Goal: Task Accomplishment & Management: Manage account settings

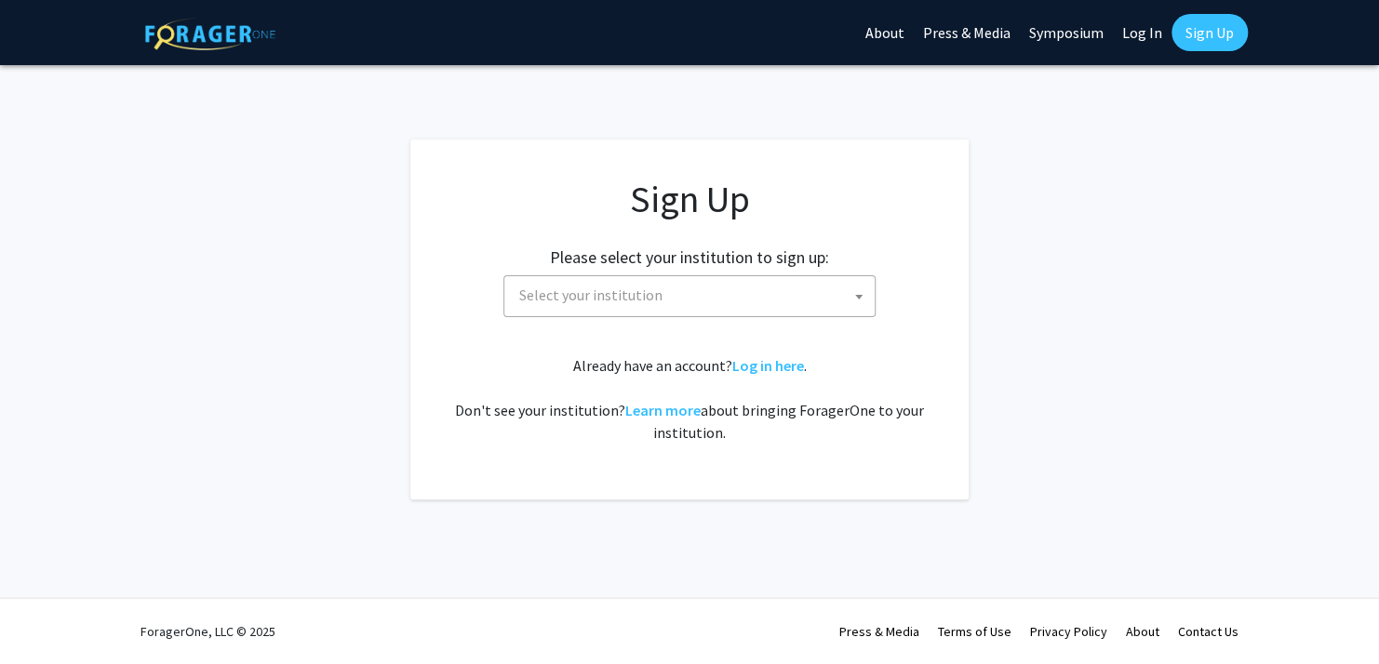
click at [789, 292] on span "Select your institution" at bounding box center [693, 295] width 363 height 38
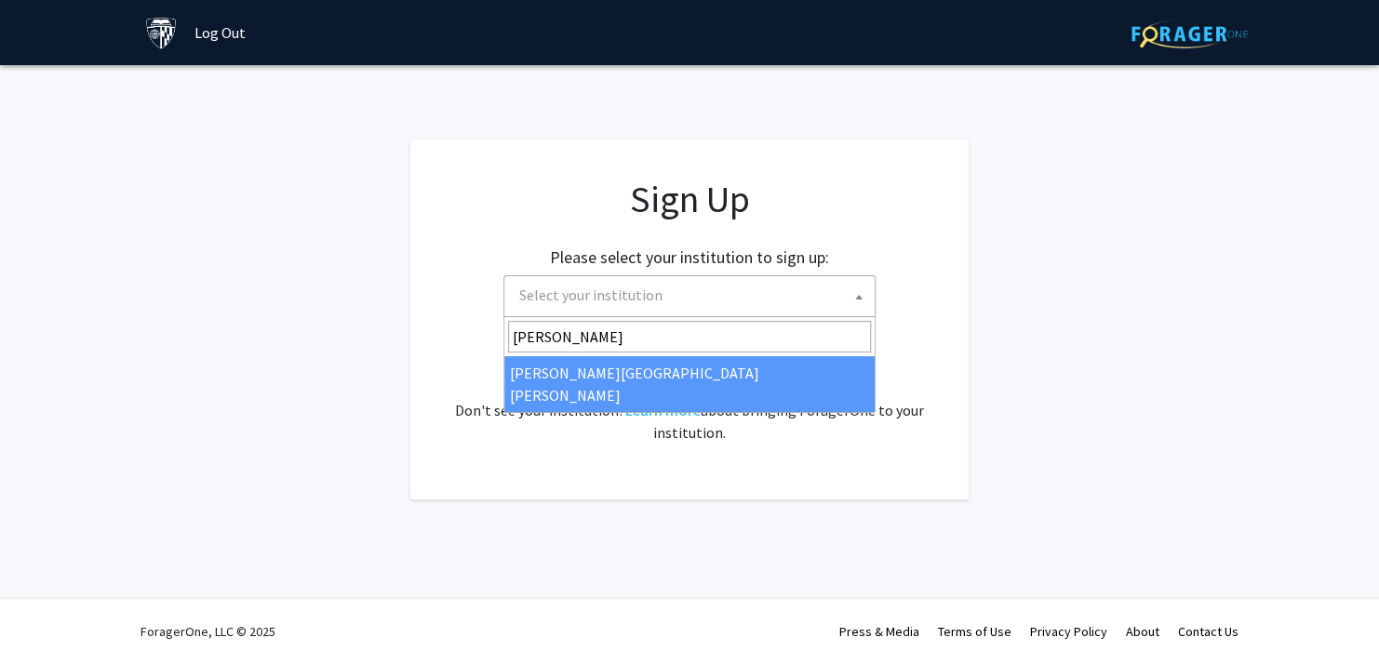
type input "[PERSON_NAME]"
select select "1"
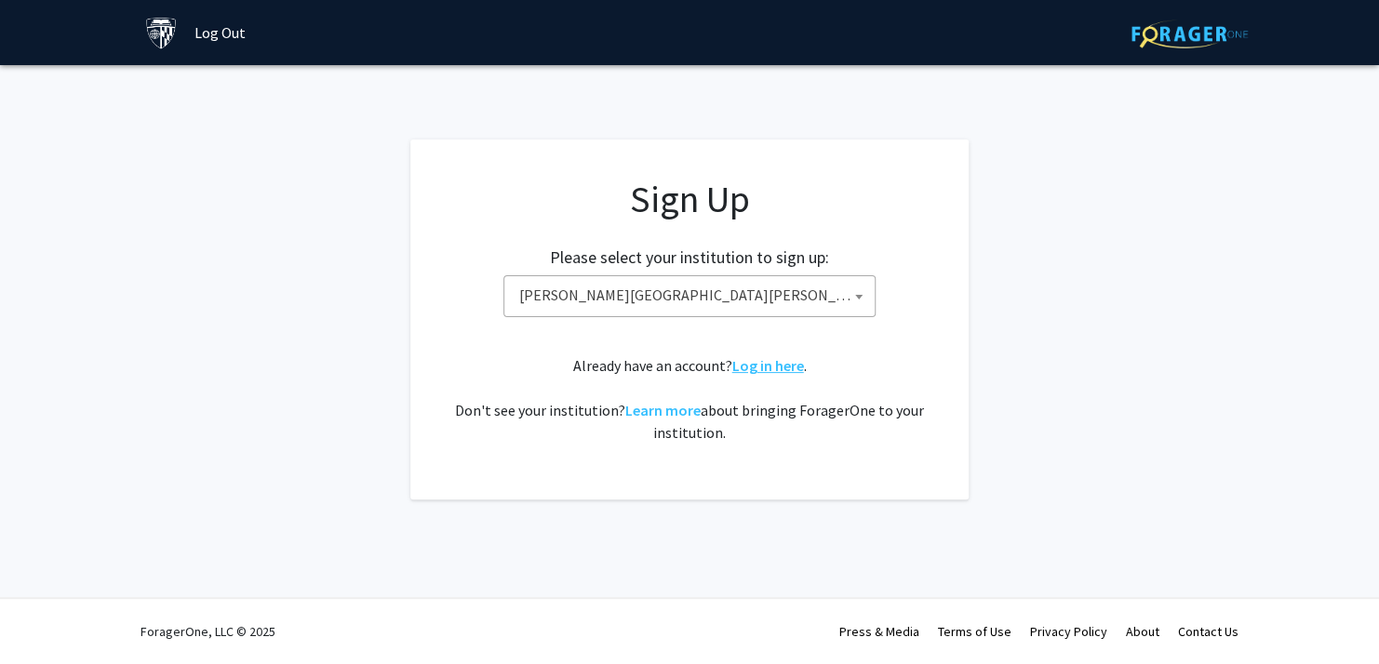
click at [790, 368] on link "Log in here" at bounding box center [768, 365] width 72 height 19
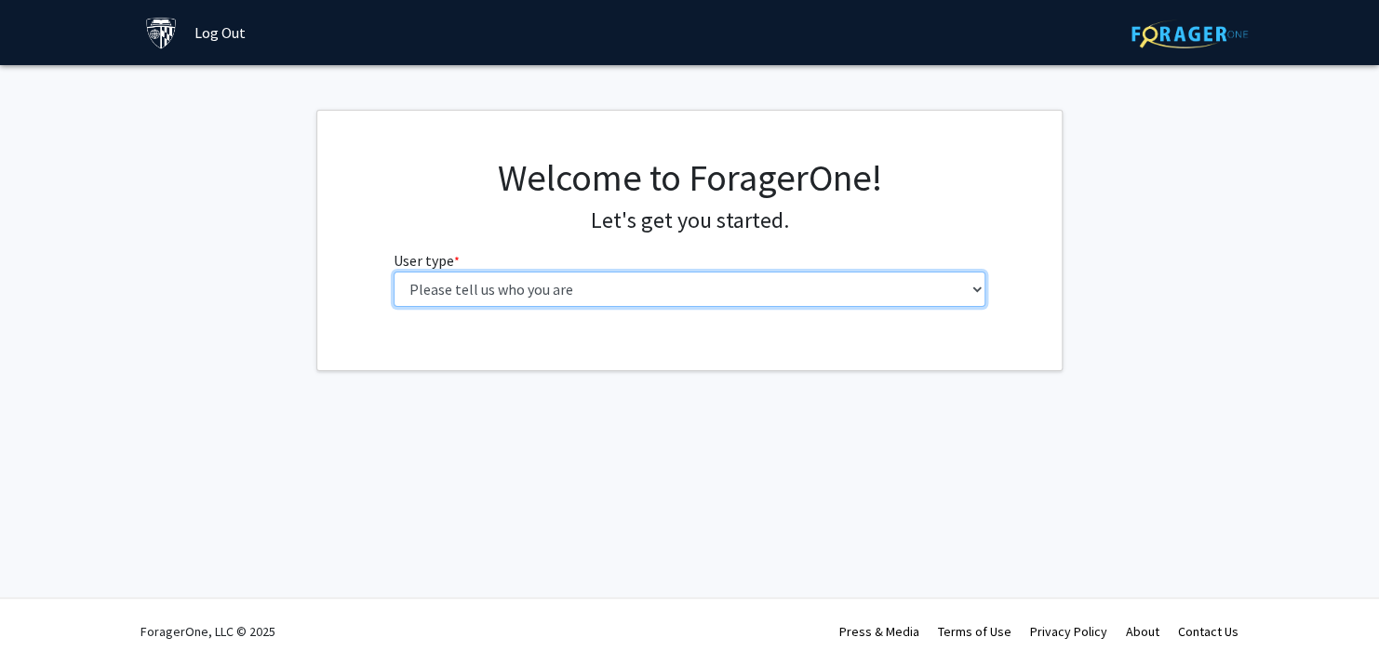
click at [628, 296] on select "Please tell us who you are Undergraduate Student Master's Student Doctoral Cand…" at bounding box center [690, 289] width 593 height 35
select select "2: masters"
click at [394, 272] on select "Please tell us who you are Undergraduate Student Master's Student Doctoral Cand…" at bounding box center [690, 289] width 593 height 35
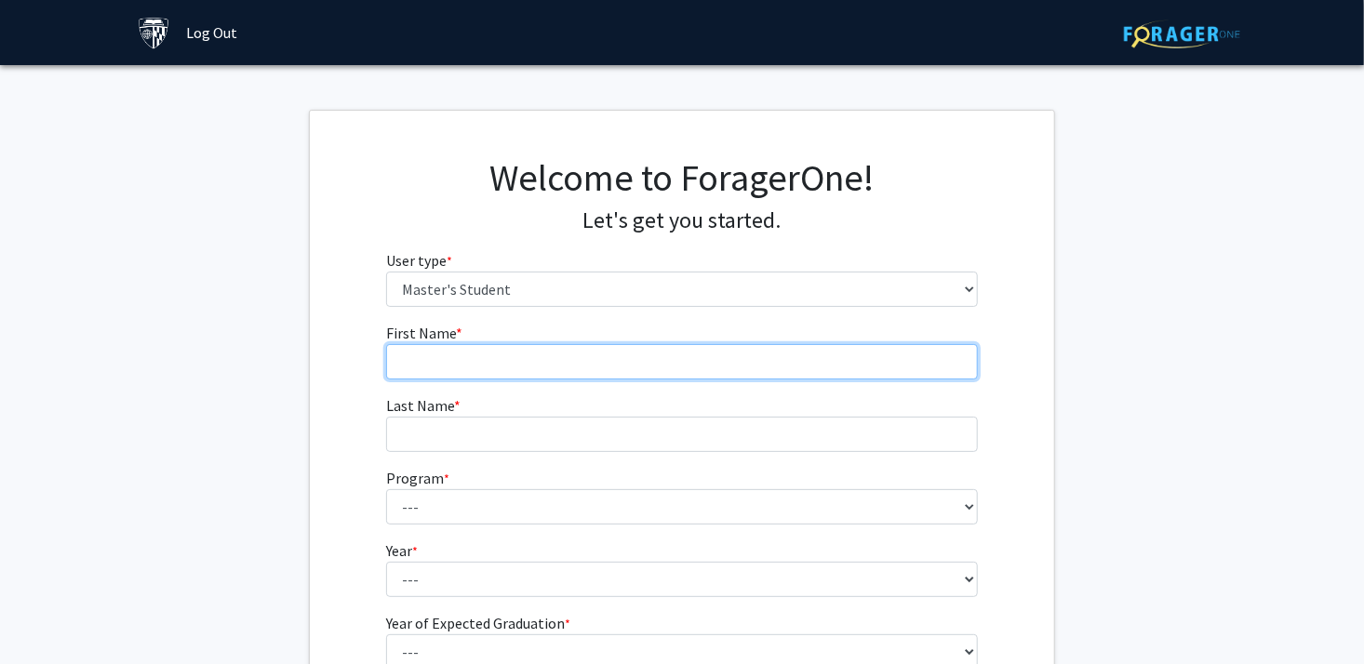
click at [681, 359] on input "First Name * required" at bounding box center [682, 361] width 593 height 35
type input "Jessica"
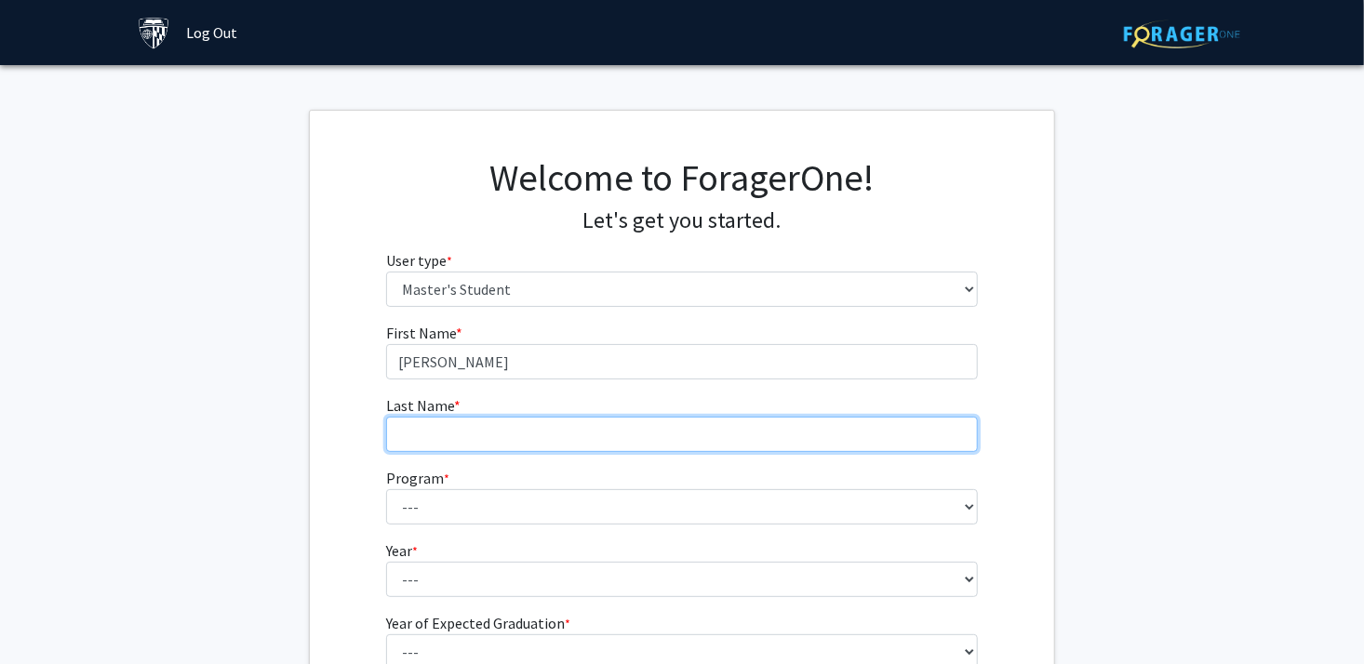
type input "Yoon"
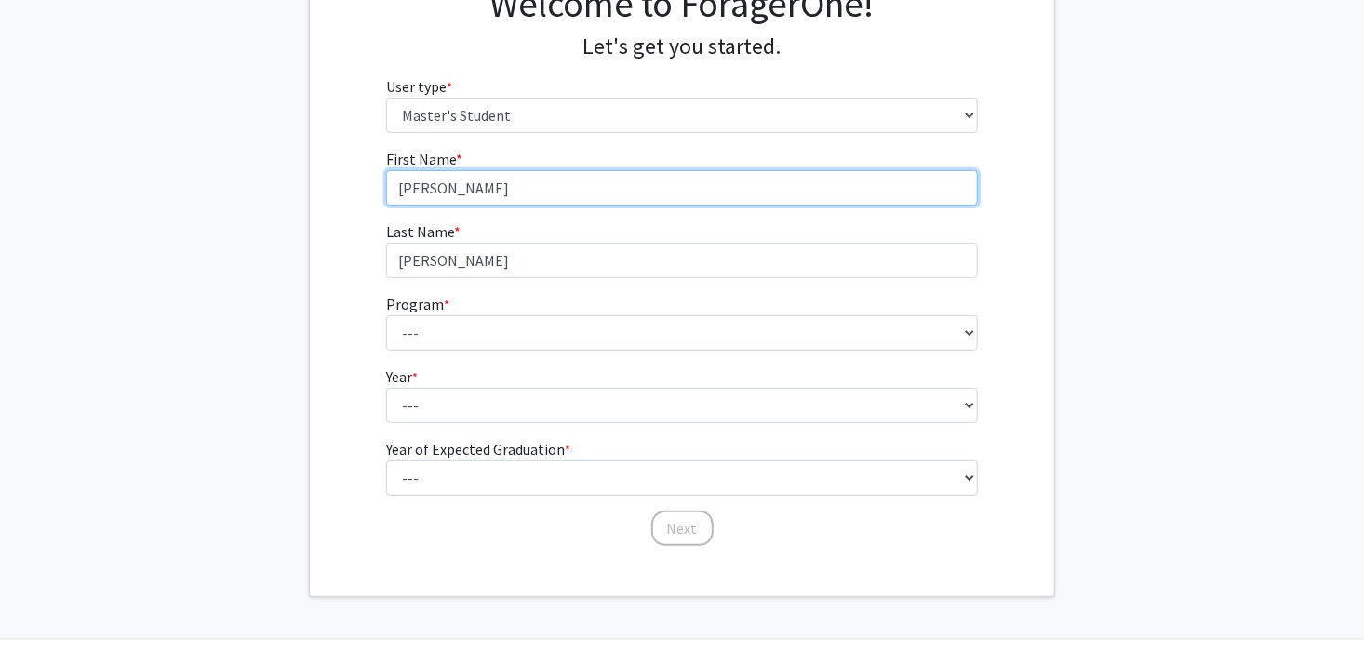
scroll to position [186, 0]
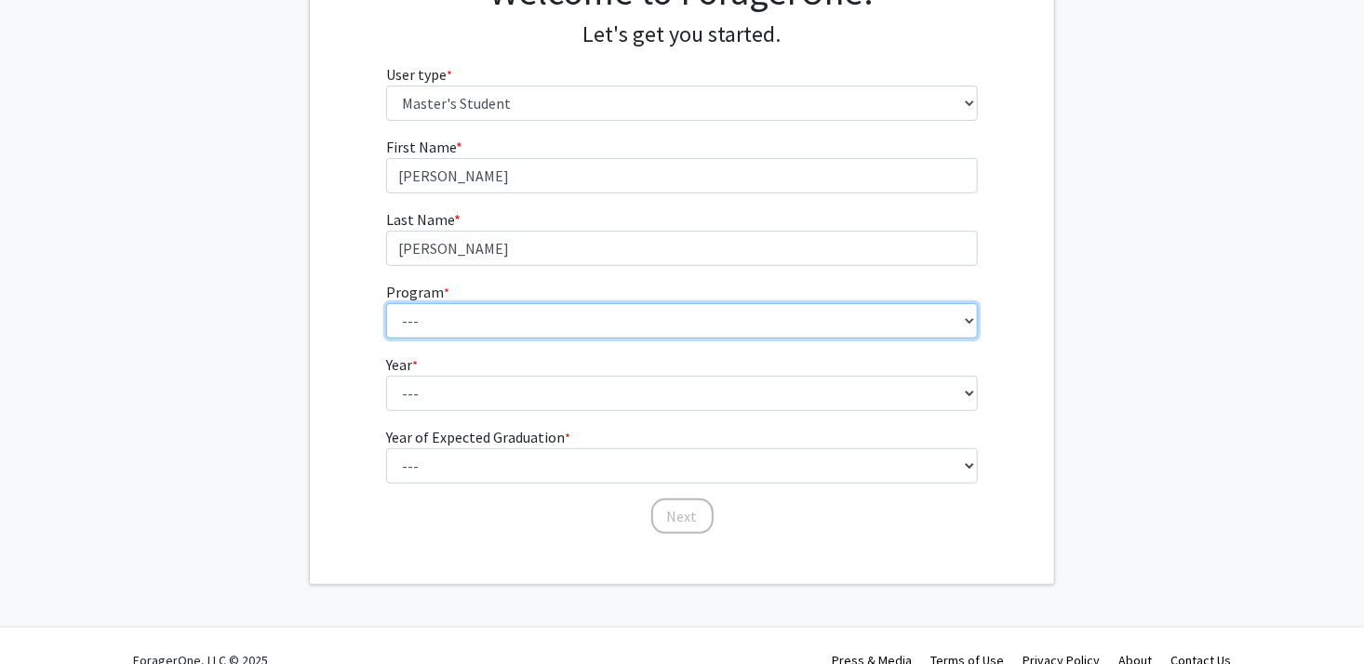
click at [495, 314] on select "--- Anatomy Education Applied and Computational Mathematics Applied Biomedical …" at bounding box center [682, 320] width 593 height 35
select select "137: 136"
click at [386, 303] on select "--- Anatomy Education Applied and Computational Mathematics Applied Biomedical …" at bounding box center [682, 320] width 593 height 35
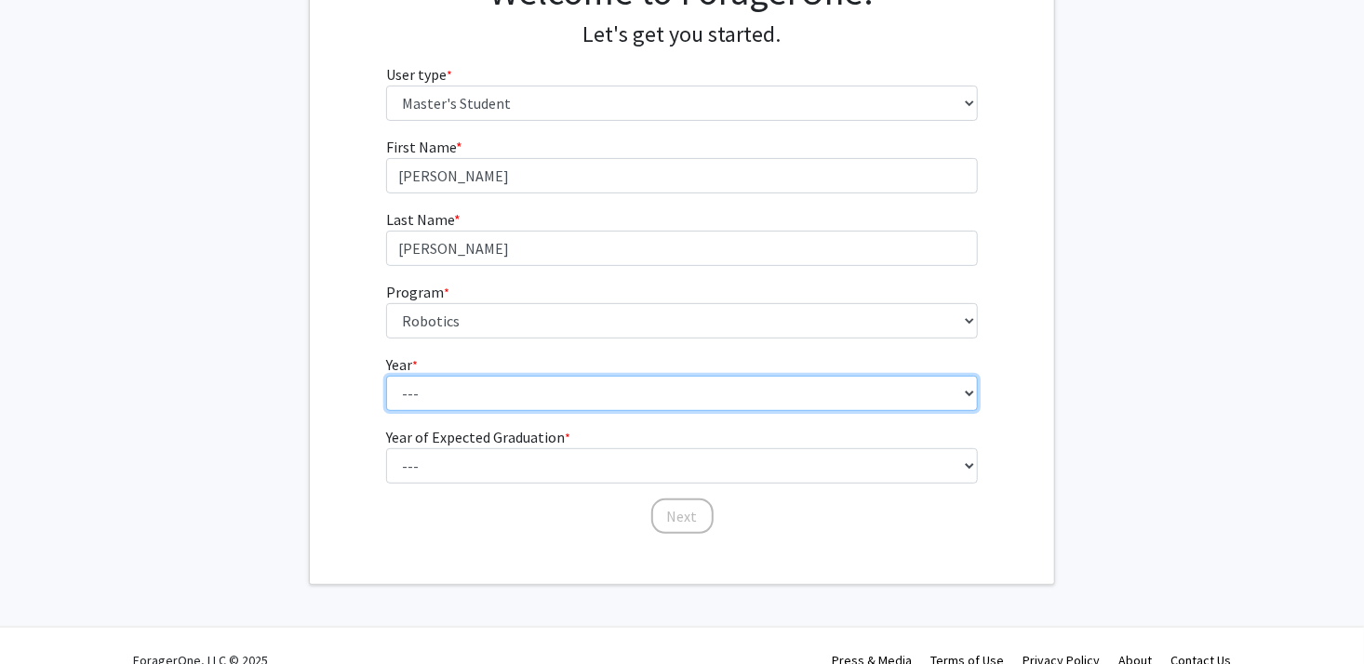
click at [531, 389] on select "--- First Year Second Year" at bounding box center [682, 393] width 593 height 35
select select "1: first_year"
click at [386, 376] on select "--- First Year Second Year" at bounding box center [682, 393] width 593 height 35
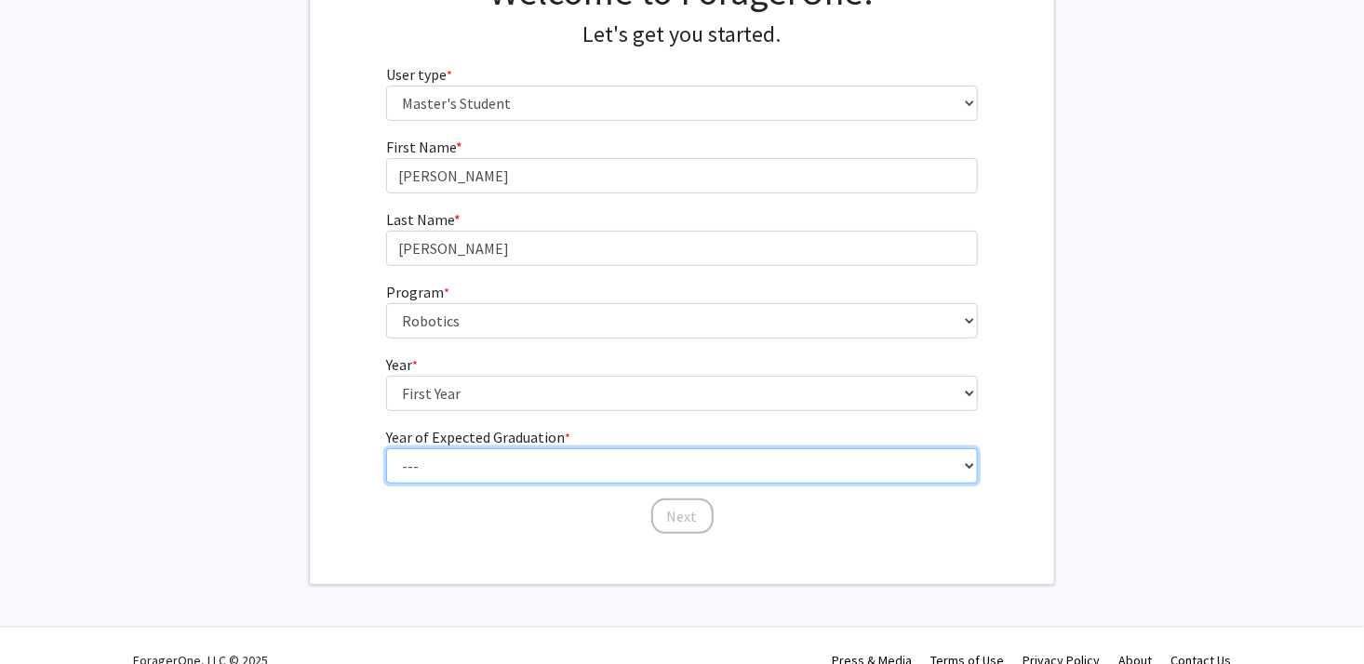
click at [530, 449] on select "--- 2025 2026 2027 2028 2029 2030 2031 2032 2033 2034" at bounding box center [682, 466] width 593 height 35
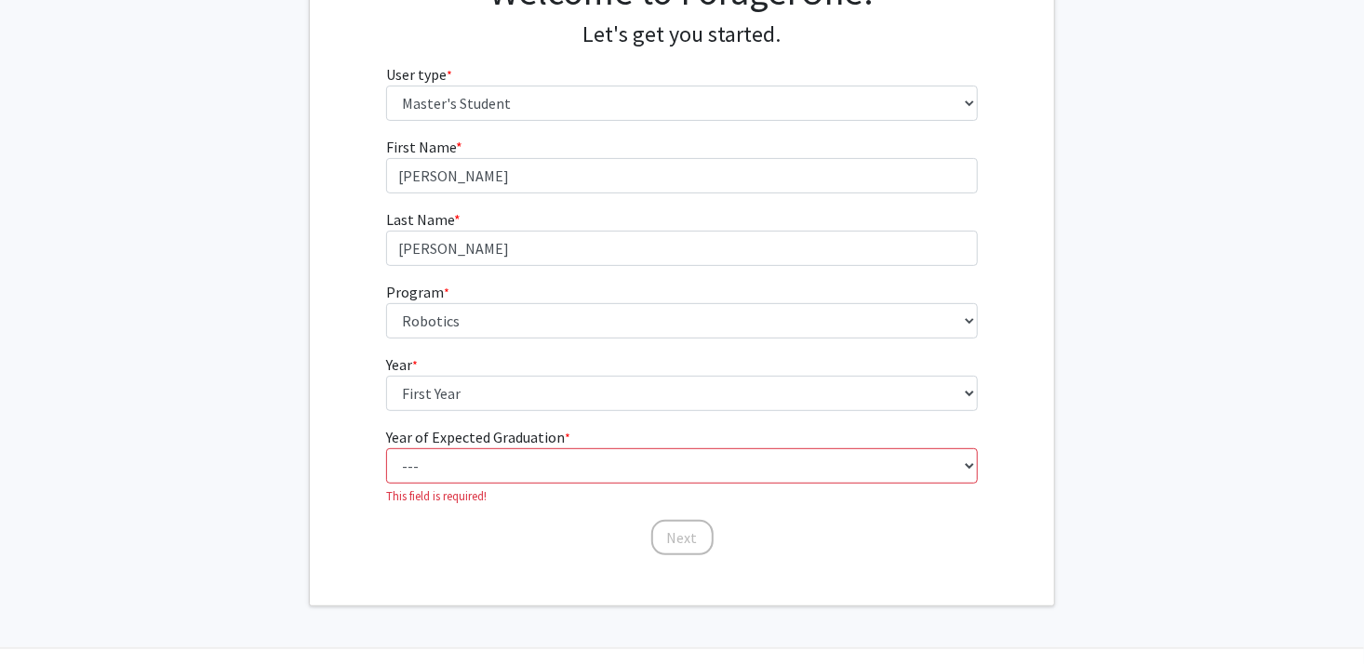
click at [324, 349] on div "First Name * required Jessica Last Name * required Yoon Program * required --- …" at bounding box center [682, 347] width 744 height 422
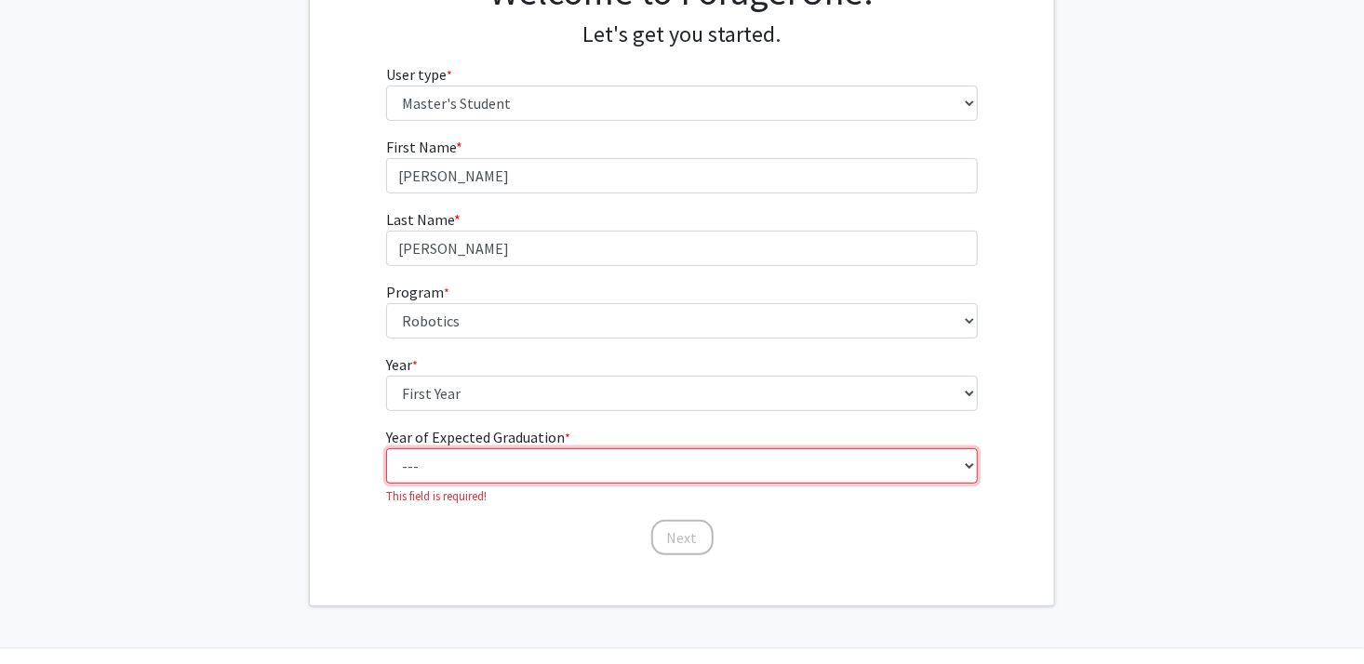
click at [490, 475] on select "--- 2025 2026 2027 2028 2029 2030 2031 2032 2033 2034" at bounding box center [682, 466] width 593 height 35
select select "5: 2029"
click at [386, 449] on select "--- 2025 2026 2027 2028 2029 2030 2031 2032 2033 2034" at bounding box center [682, 466] width 593 height 35
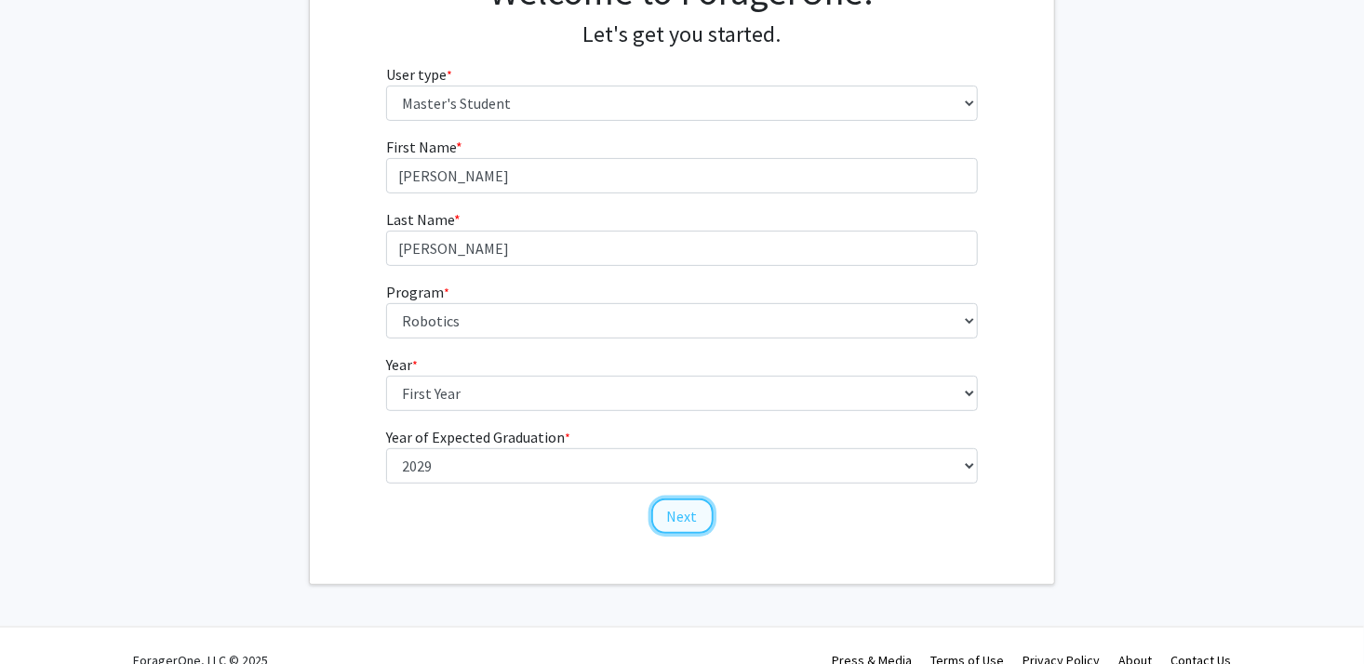
click at [671, 514] on button "Next" at bounding box center [682, 516] width 62 height 35
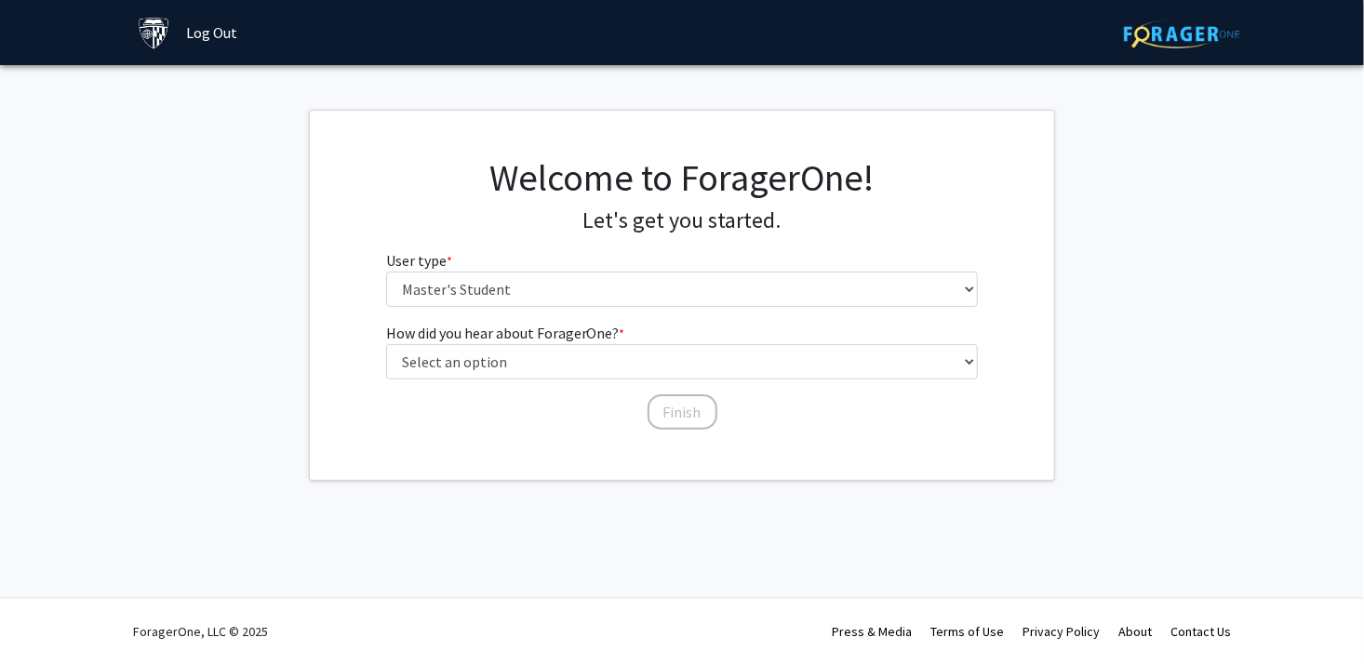
scroll to position [0, 0]
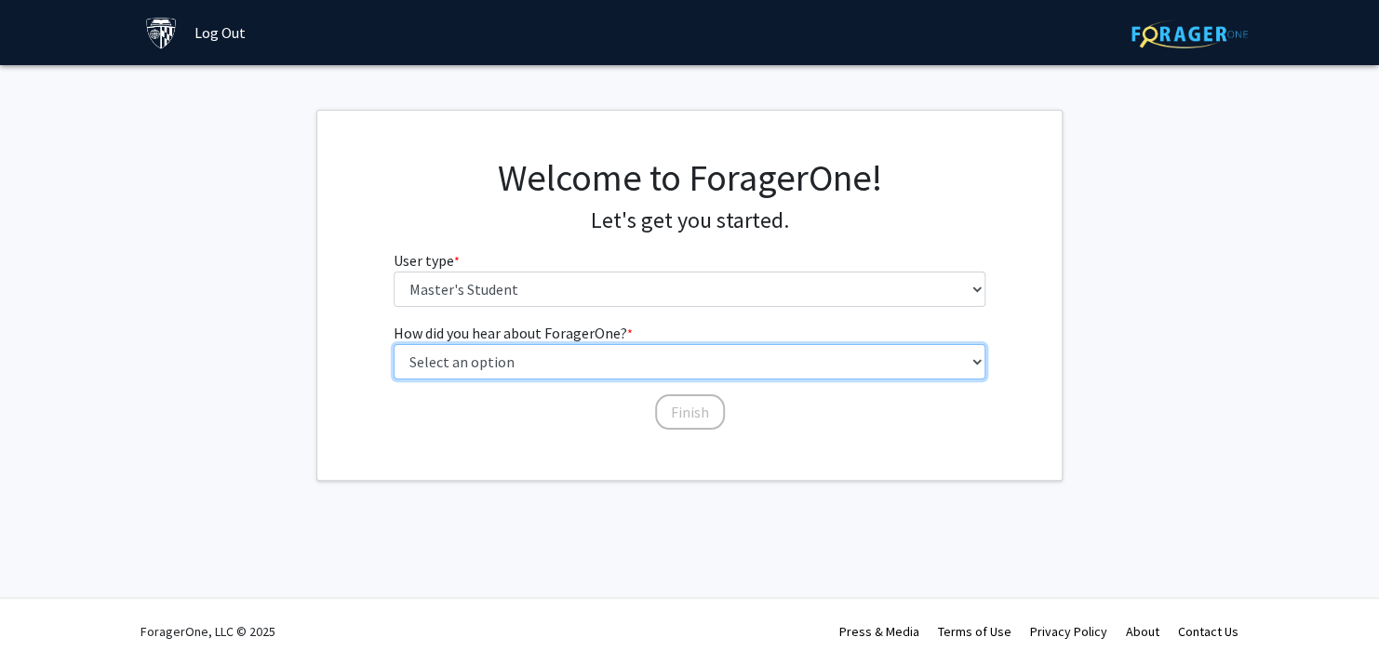
click at [610, 365] on select "Select an option Peer/student recommendation Faculty/staff recommendation Unive…" at bounding box center [690, 361] width 593 height 35
select select "3: university_website"
click at [394, 344] on select "Select an option Peer/student recommendation Faculty/staff recommendation Unive…" at bounding box center [690, 361] width 593 height 35
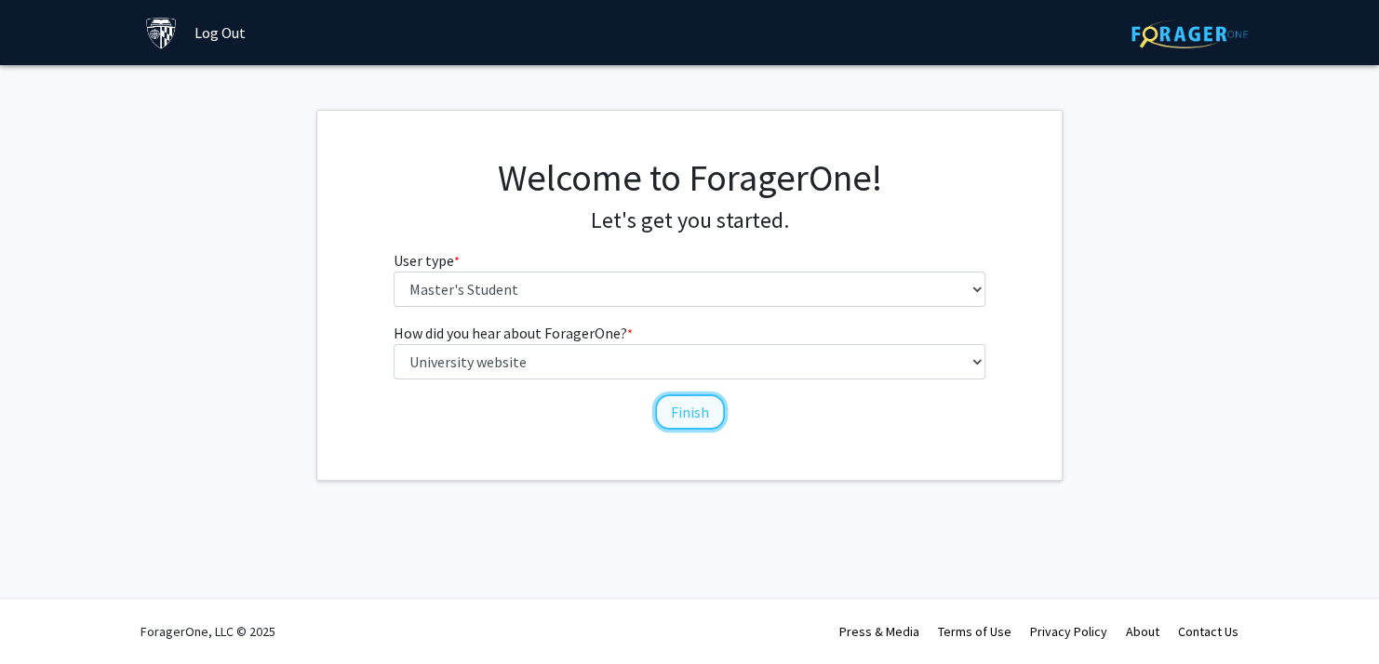
click at [662, 413] on button "Finish" at bounding box center [690, 412] width 70 height 35
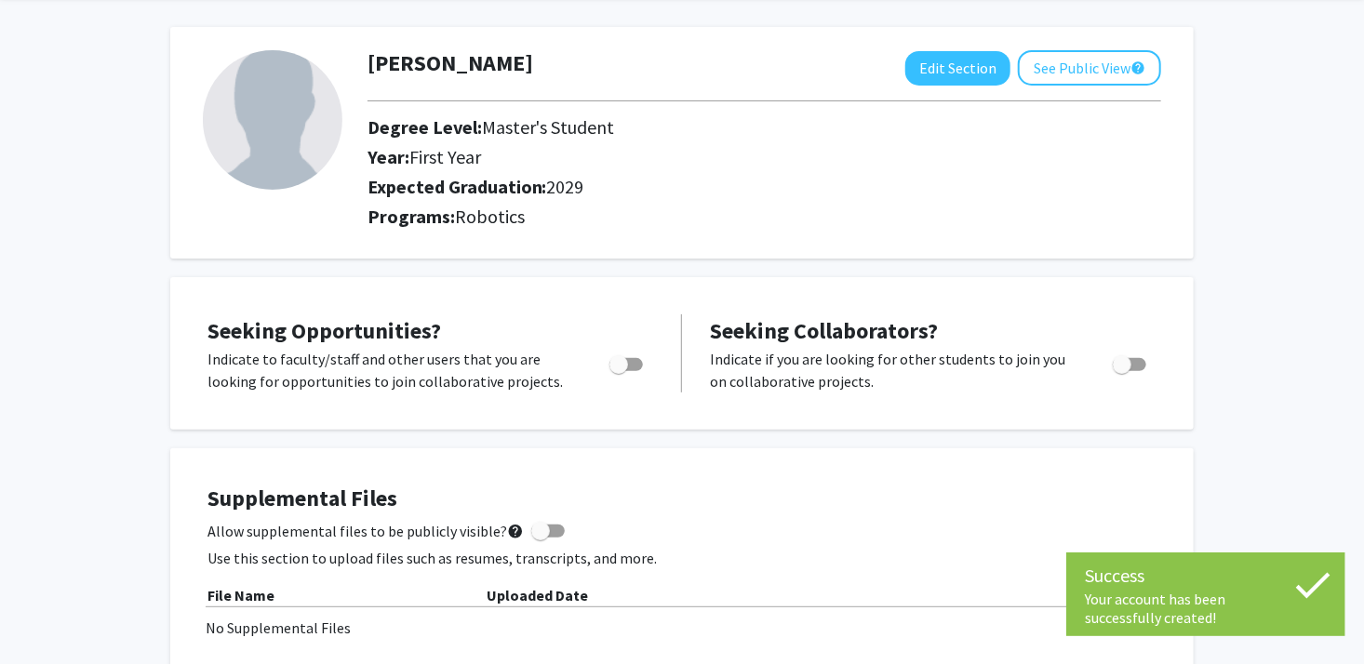
scroll to position [186, 0]
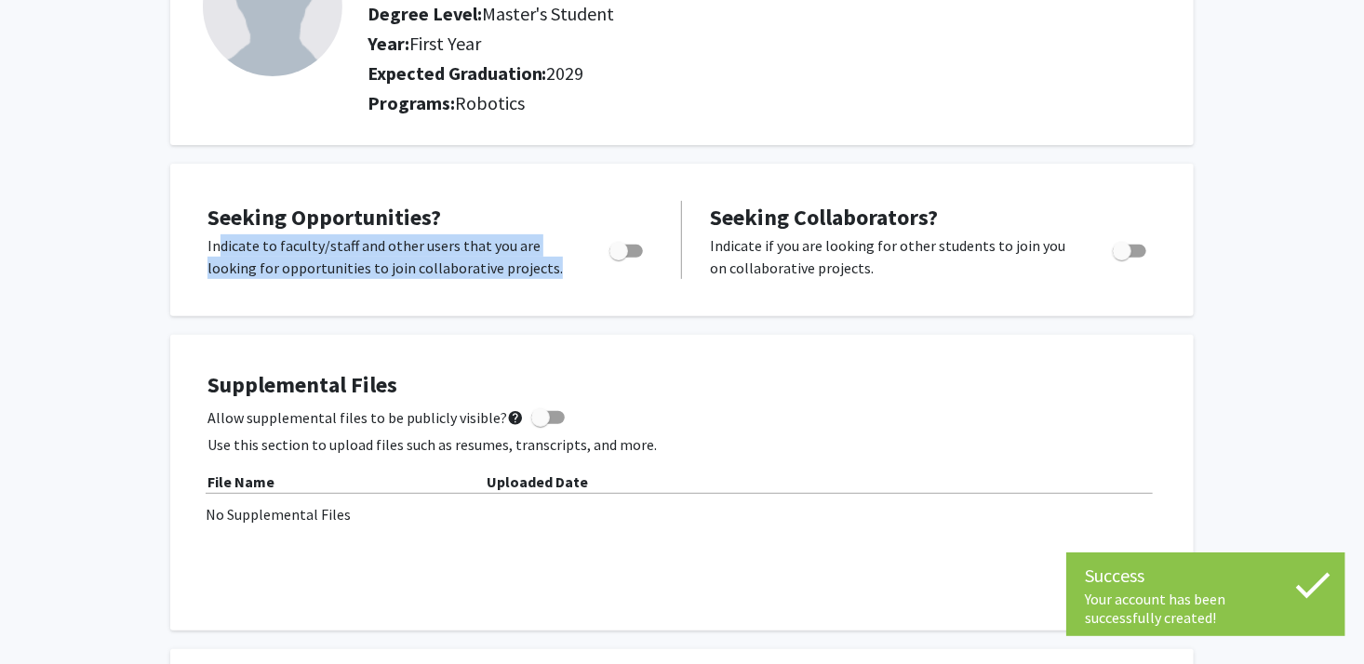
drag, startPoint x: 216, startPoint y: 247, endPoint x: 540, endPoint y: 272, distance: 324.8
click at [540, 272] on p "Indicate to faculty/staff and other users that you are looking for opportunitie…" at bounding box center [391, 256] width 367 height 45
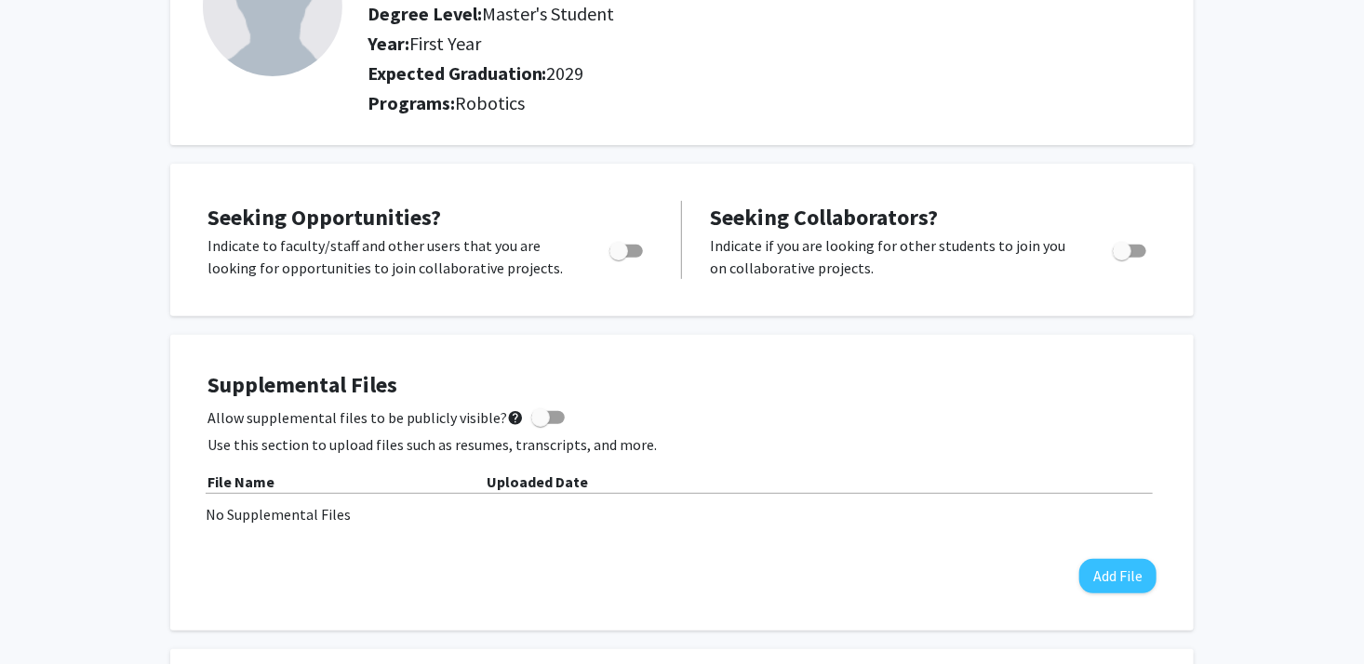
drag, startPoint x: 806, startPoint y: 247, endPoint x: 945, endPoint y: 279, distance: 143.3
click at [945, 279] on div "Seeking Opportunities? Indicate to faculty/staff and other users that you are l…" at bounding box center [682, 239] width 986 height 115
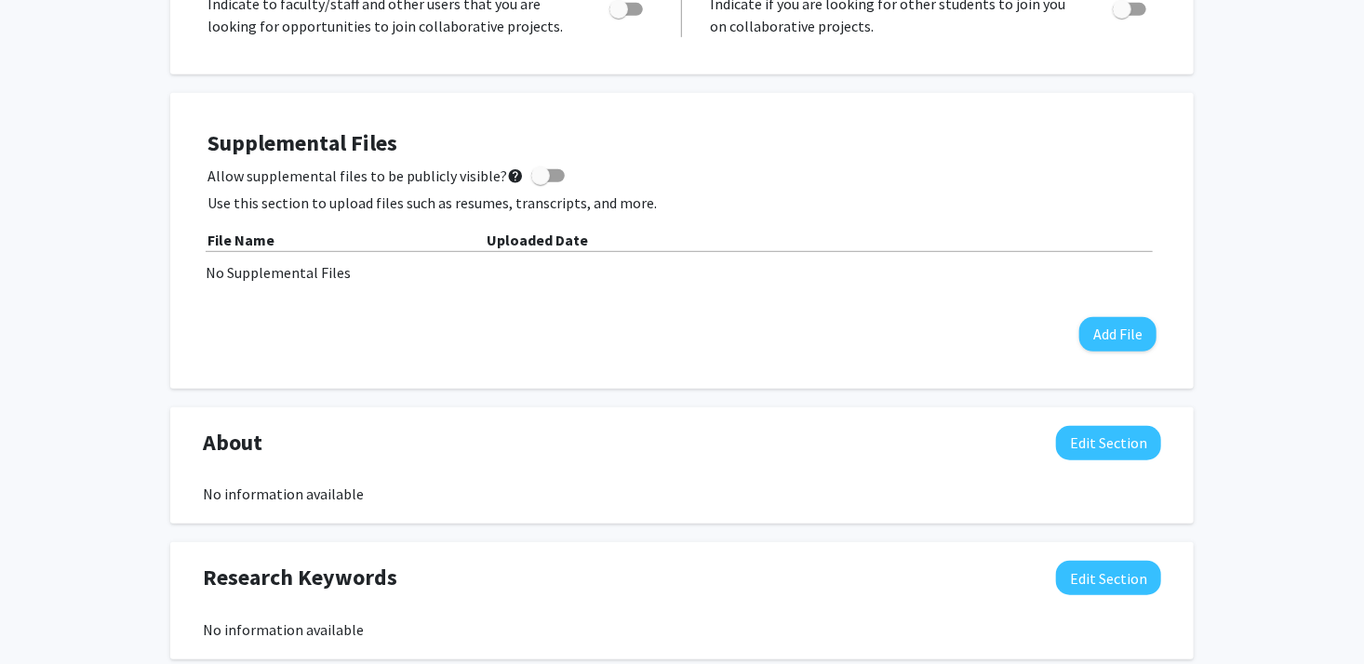
scroll to position [0, 0]
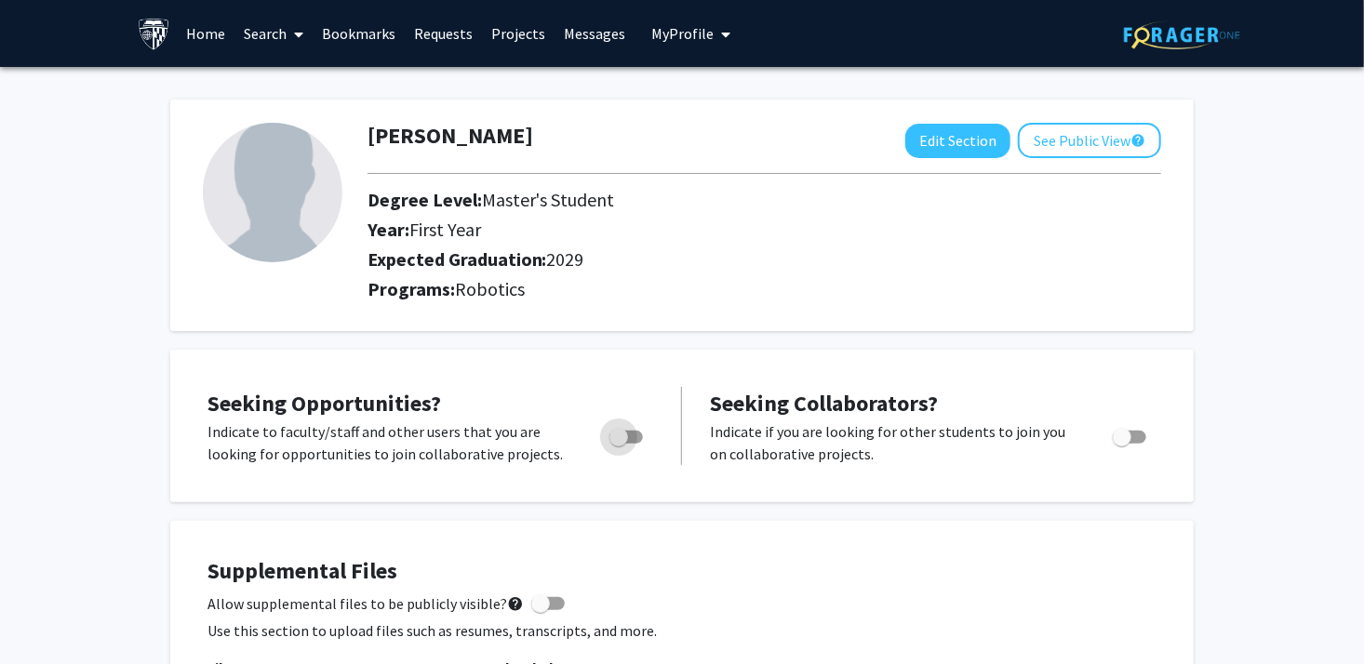
click at [632, 435] on span "Toggle" at bounding box center [625, 437] width 33 height 13
click at [619, 444] on input "Are you actively seeking opportunities?" at bounding box center [618, 444] width 1 height 1
checkbox input "true"
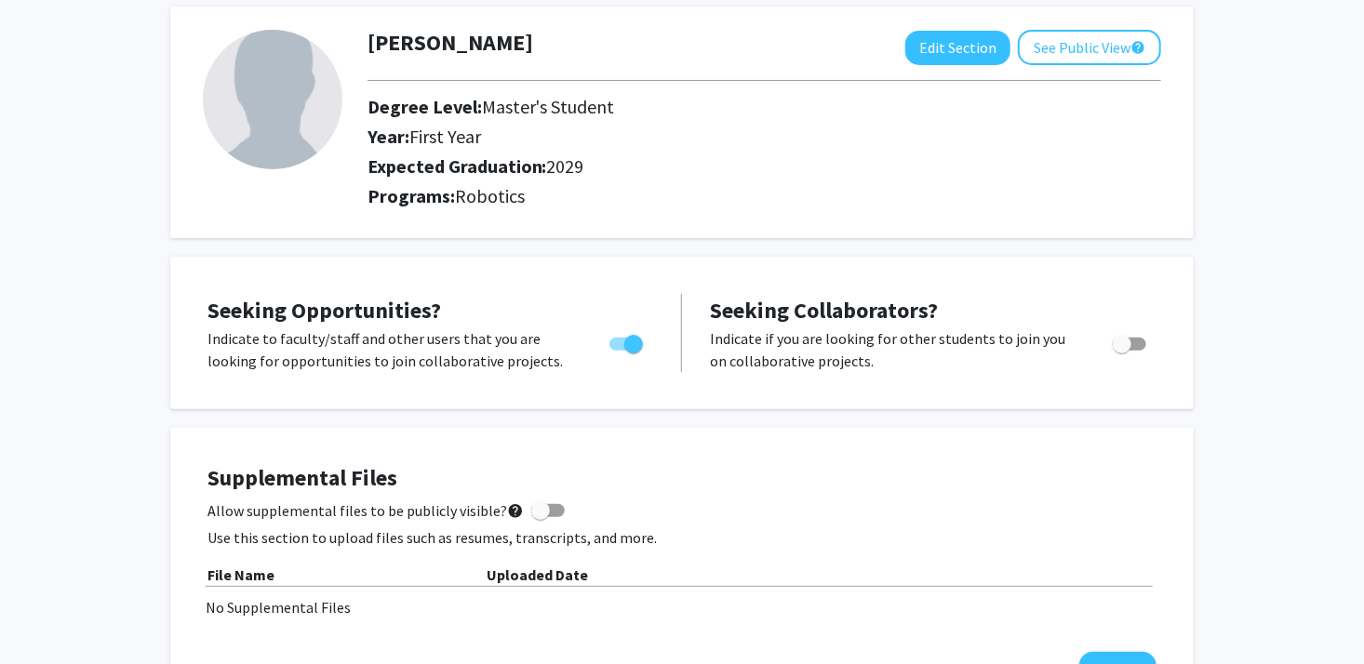
scroll to position [372, 0]
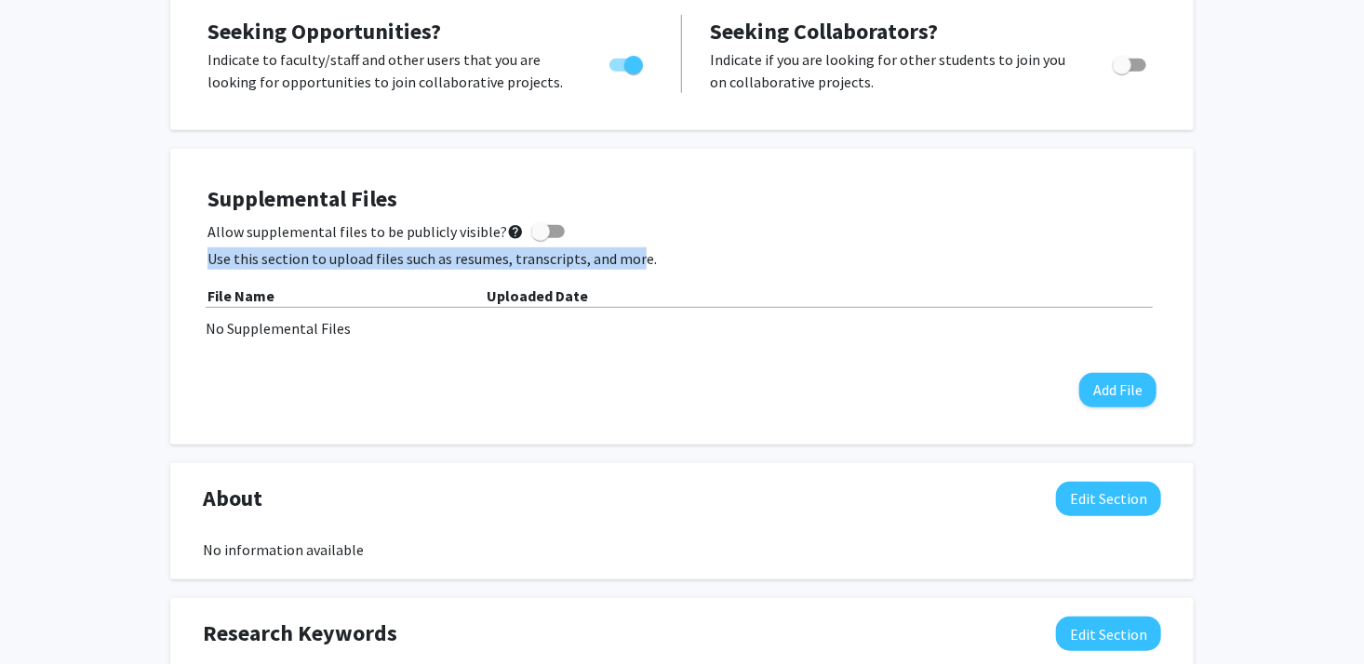
drag, startPoint x: 206, startPoint y: 233, endPoint x: 634, endPoint y: 250, distance: 428.4
click at [634, 250] on div "Supplemental Files Allow supplemental files to be publicly visible? help Use th…" at bounding box center [682, 296] width 986 height 259
click at [634, 250] on p "Use this section to upload files such as resumes, transcripts, and more." at bounding box center [682, 259] width 949 height 22
drag, startPoint x: 634, startPoint y: 250, endPoint x: 156, endPoint y: 240, distance: 477.5
click at [156, 240] on div "Jessica Yoon Edit Section See Public View help Degree Level: Master's Student Y…" at bounding box center [682, 506] width 1364 height 1623
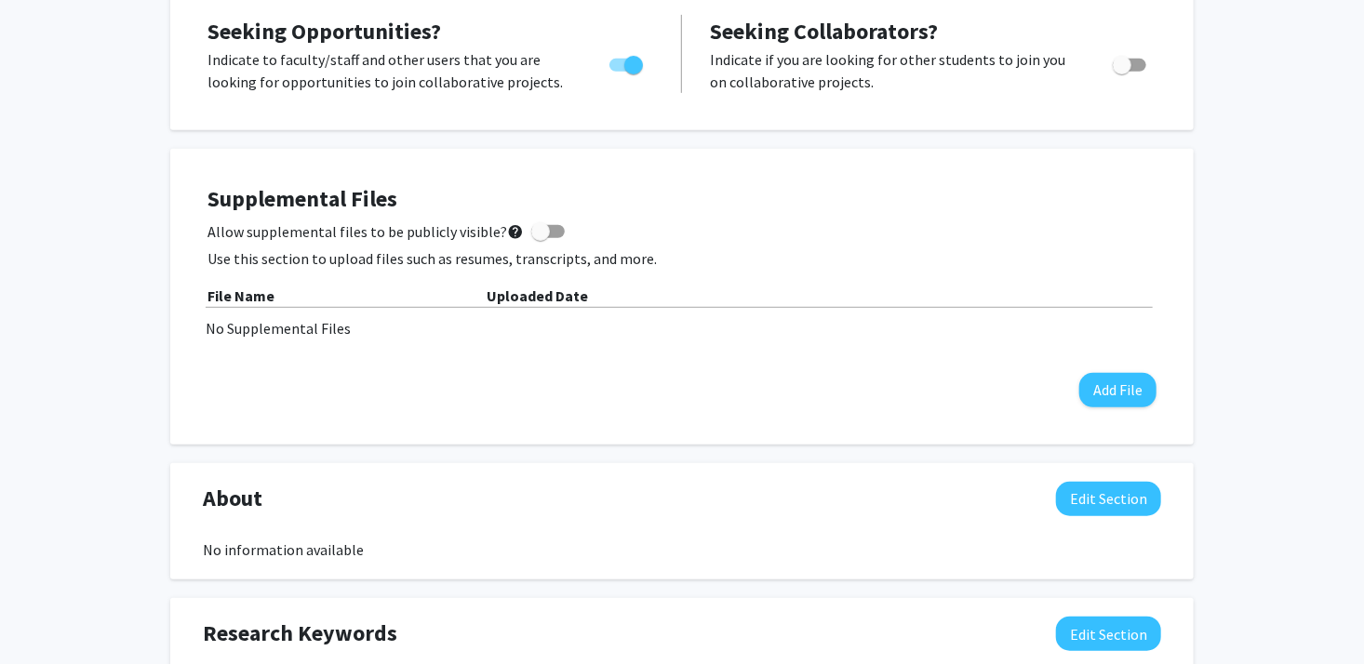
click at [156, 240] on div "Jessica Yoon Edit Section See Public View help Degree Level: Master's Student Y…" at bounding box center [682, 506] width 1364 height 1623
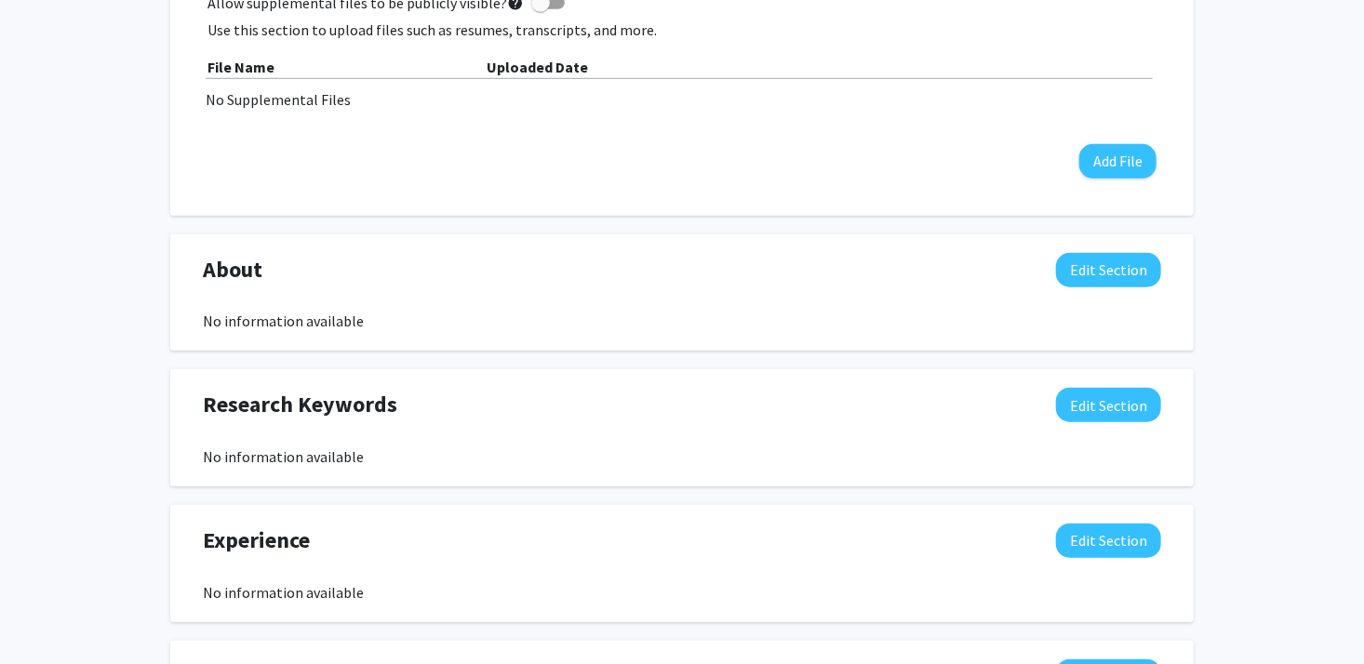
scroll to position [744, 0]
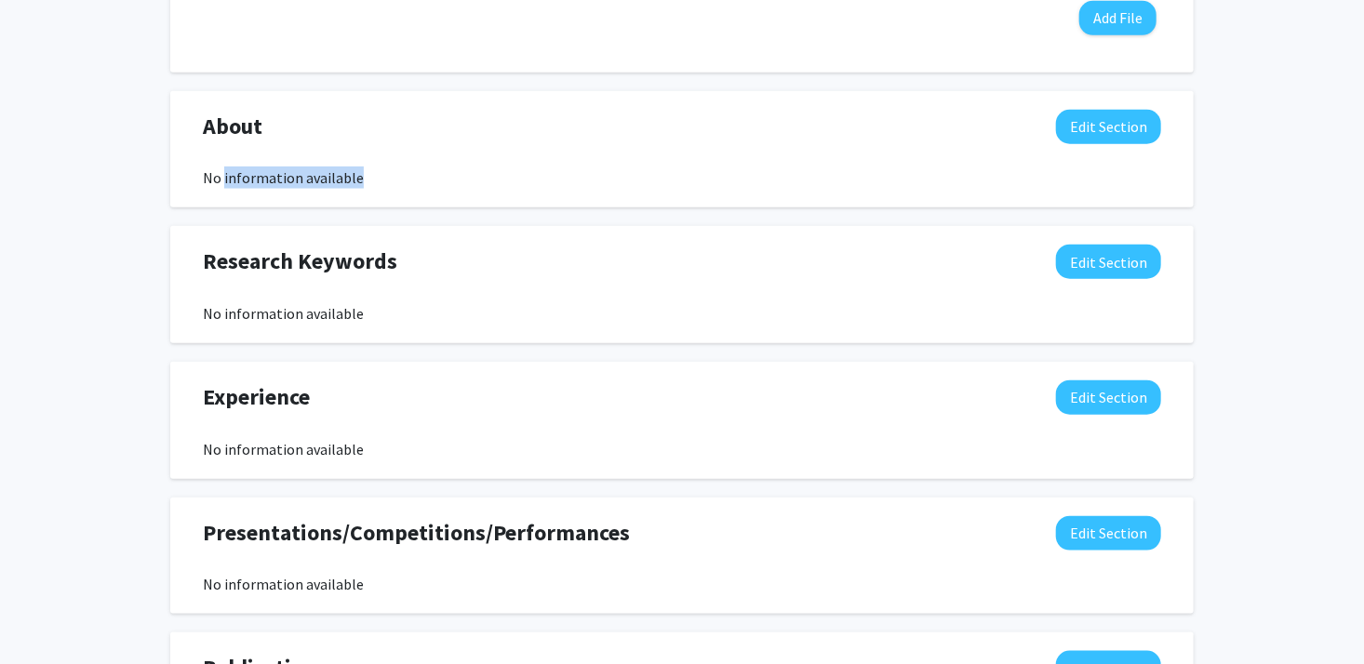
drag, startPoint x: 231, startPoint y: 191, endPoint x: 373, endPoint y: 189, distance: 142.4
click at [373, 189] on div "About Edit Section No information available You may write a maximum of 1,000 wo…" at bounding box center [682, 149] width 1024 height 117
click at [1077, 268] on button "Edit Section" at bounding box center [1108, 262] width 105 height 34
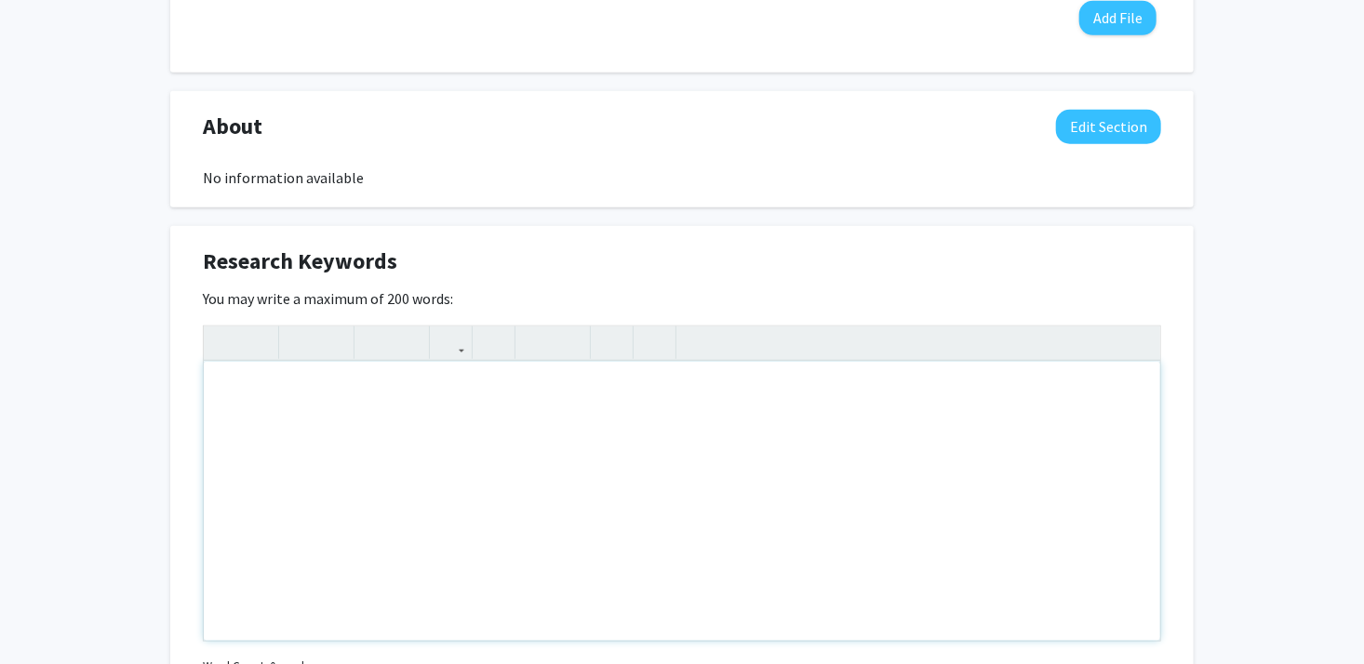
click at [362, 436] on div "Note to users with screen readers: Please deactivate our accessibility plugin f…" at bounding box center [682, 501] width 957 height 279
click at [1136, 303] on div "You may write a maximum of 200 words: Insert link Remove link Word Count: 0 wor…" at bounding box center [682, 484] width 958 height 393
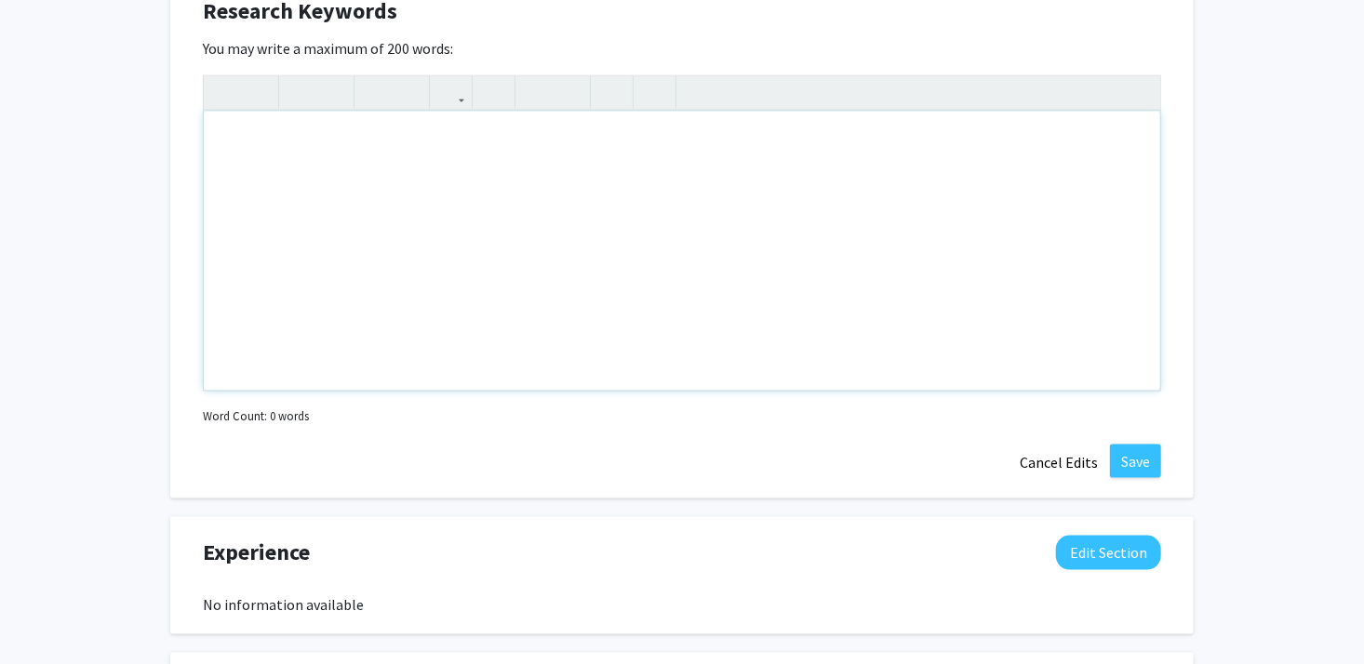
scroll to position [1024, 0]
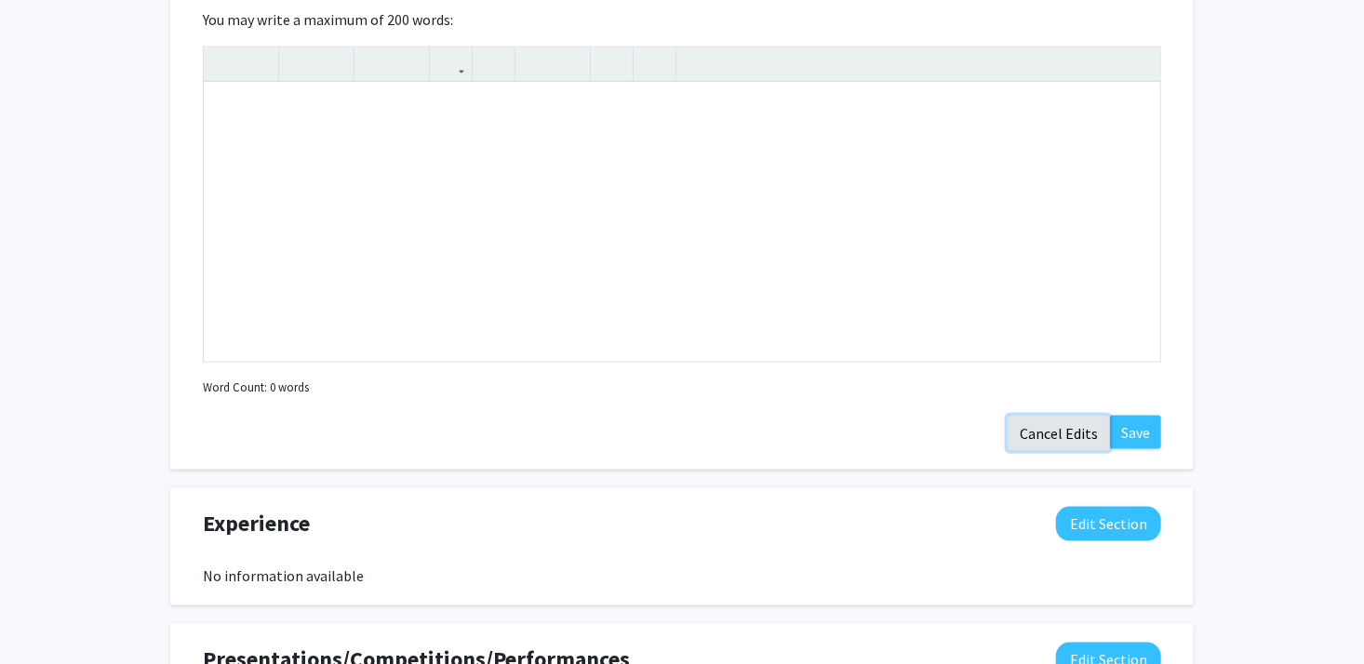
click at [1081, 431] on button "Cancel Edits" at bounding box center [1059, 433] width 102 height 35
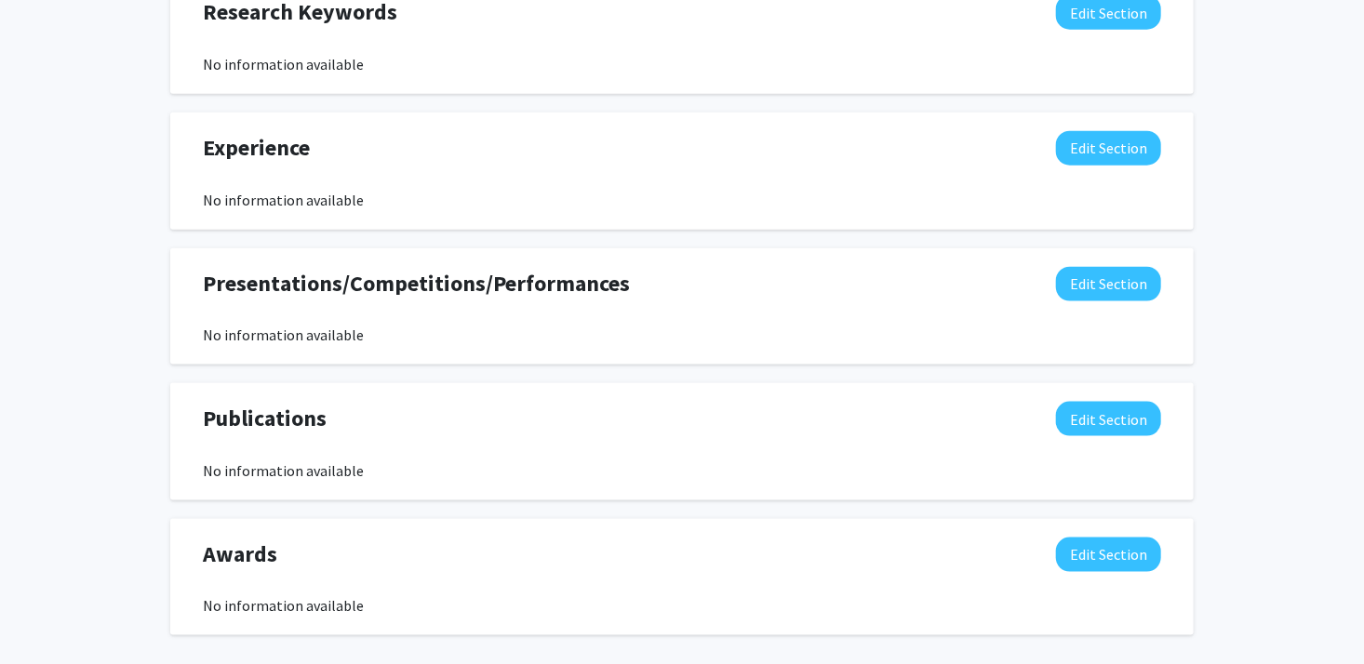
scroll to position [893, 0]
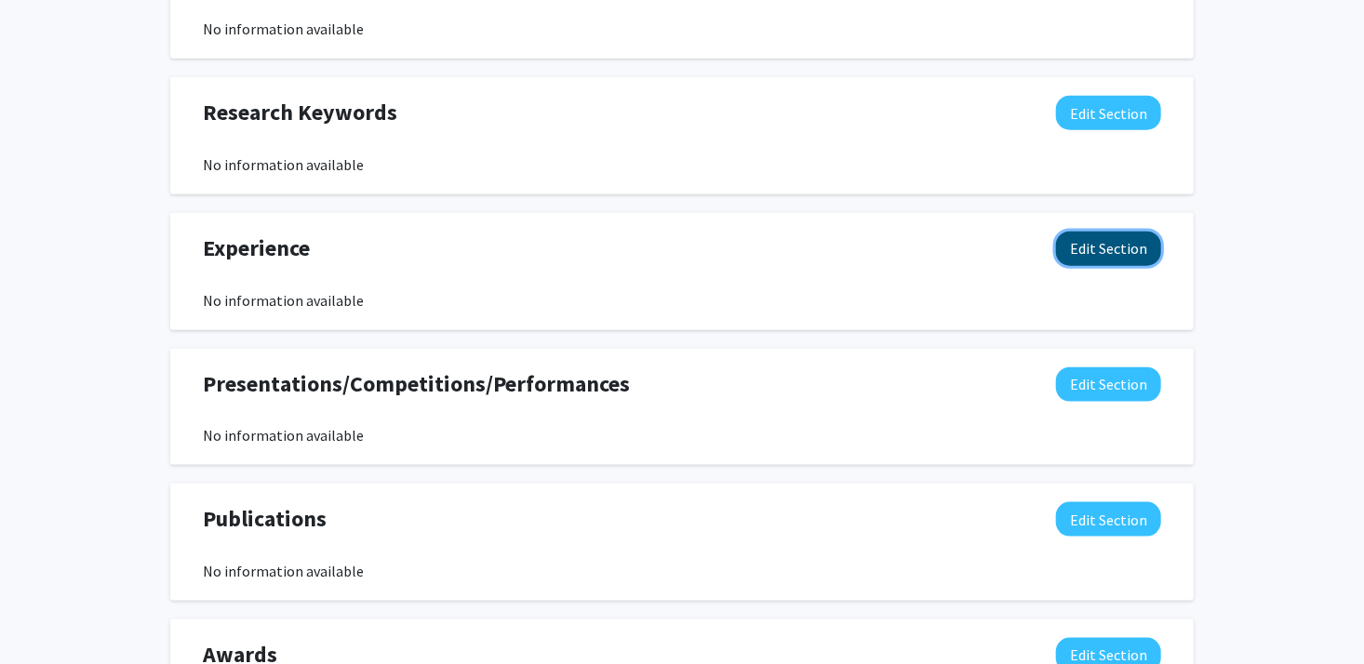
click at [1108, 238] on button "Edit Section" at bounding box center [1108, 249] width 105 height 34
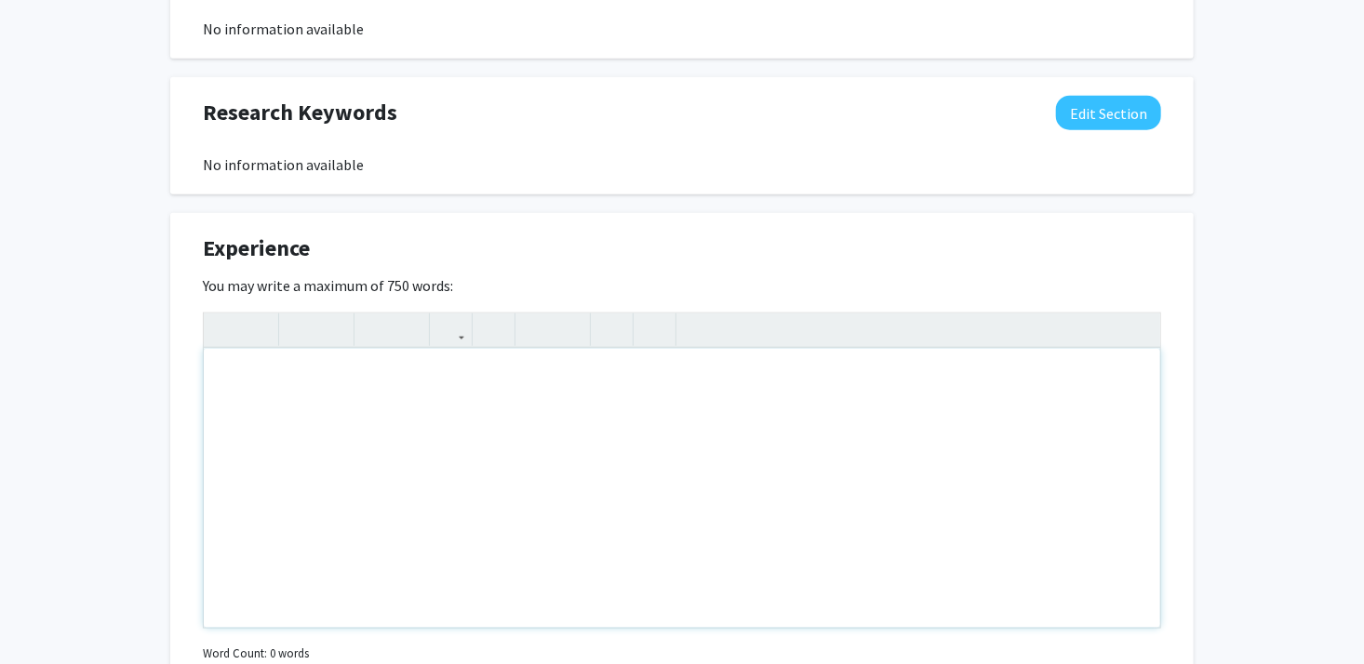
click at [324, 364] on div "Note to users with screen readers: Please deactivate our accessibility plugin f…" at bounding box center [682, 488] width 957 height 279
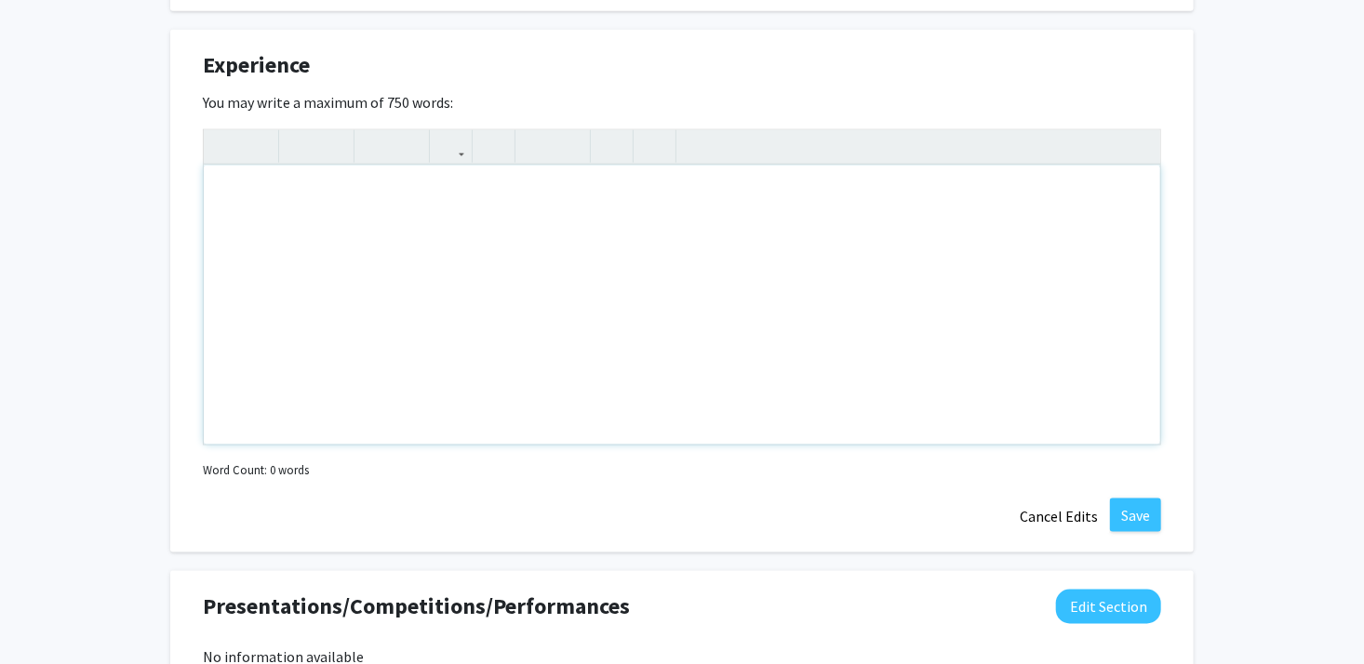
scroll to position [1079, 0]
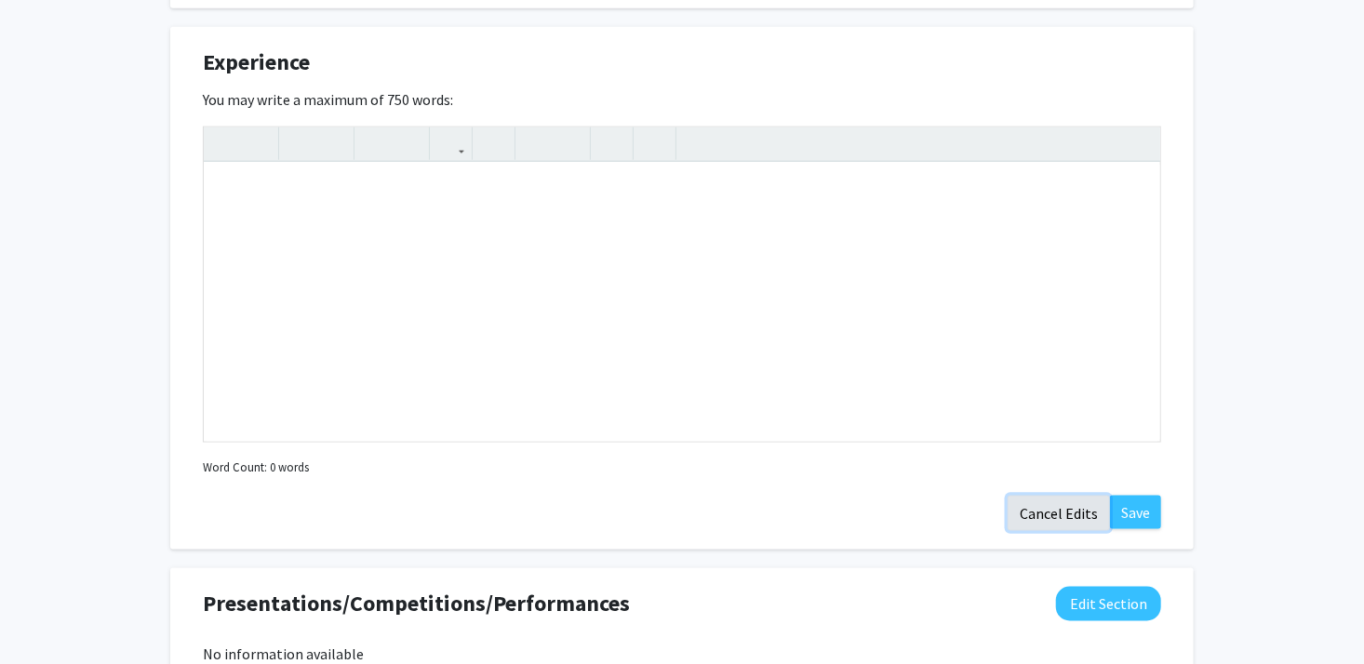
click at [1083, 506] on button "Cancel Edits" at bounding box center [1059, 513] width 102 height 35
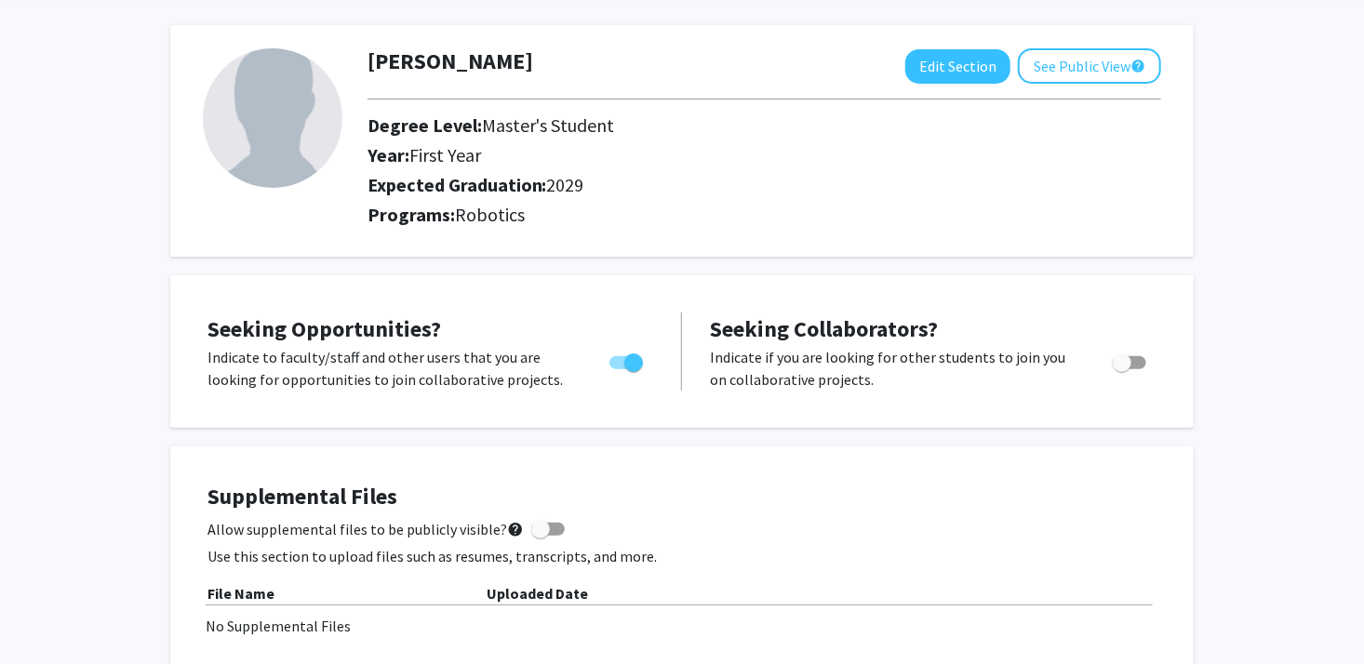
scroll to position [0, 0]
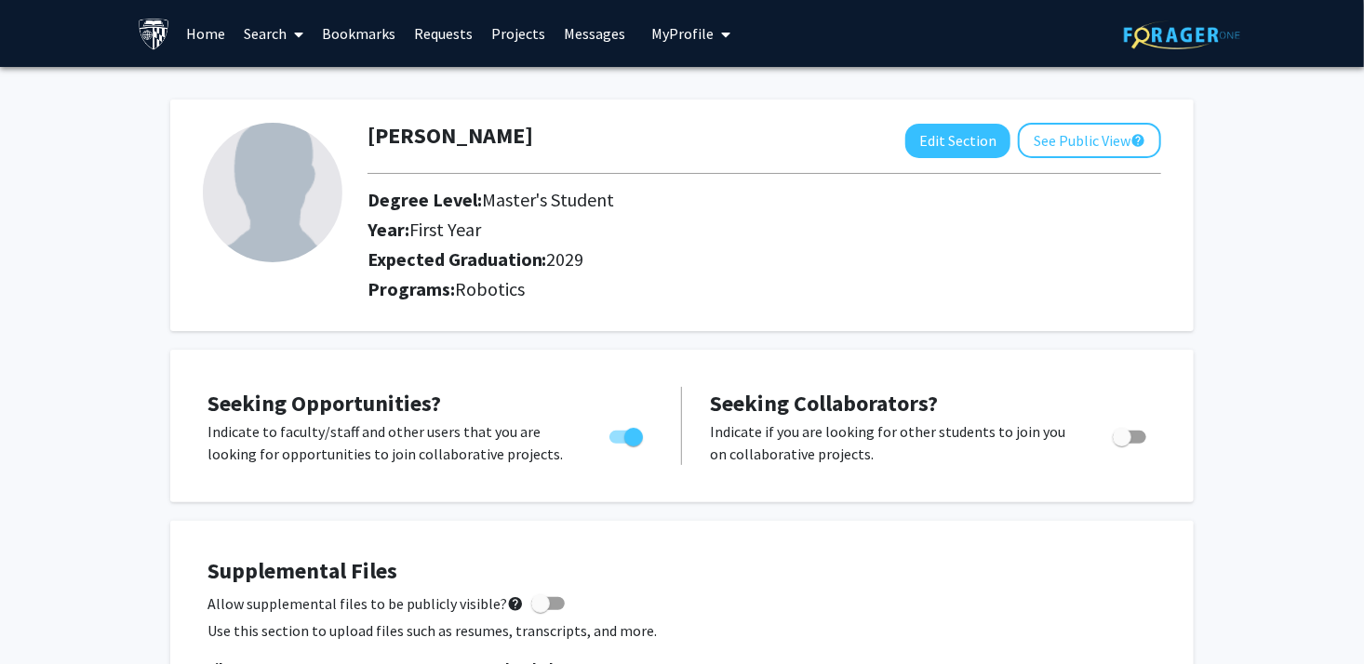
click at [279, 42] on link "Search" at bounding box center [274, 33] width 78 height 65
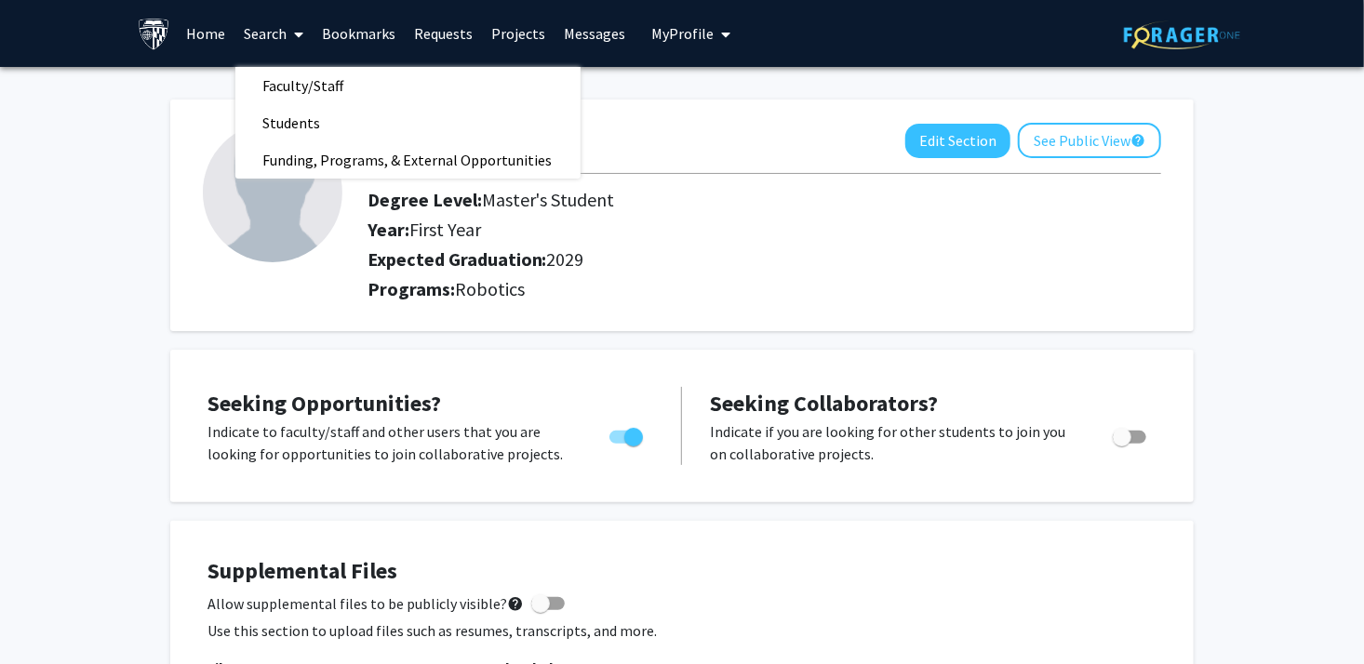
click at [216, 33] on link "Home" at bounding box center [207, 33] width 58 height 65
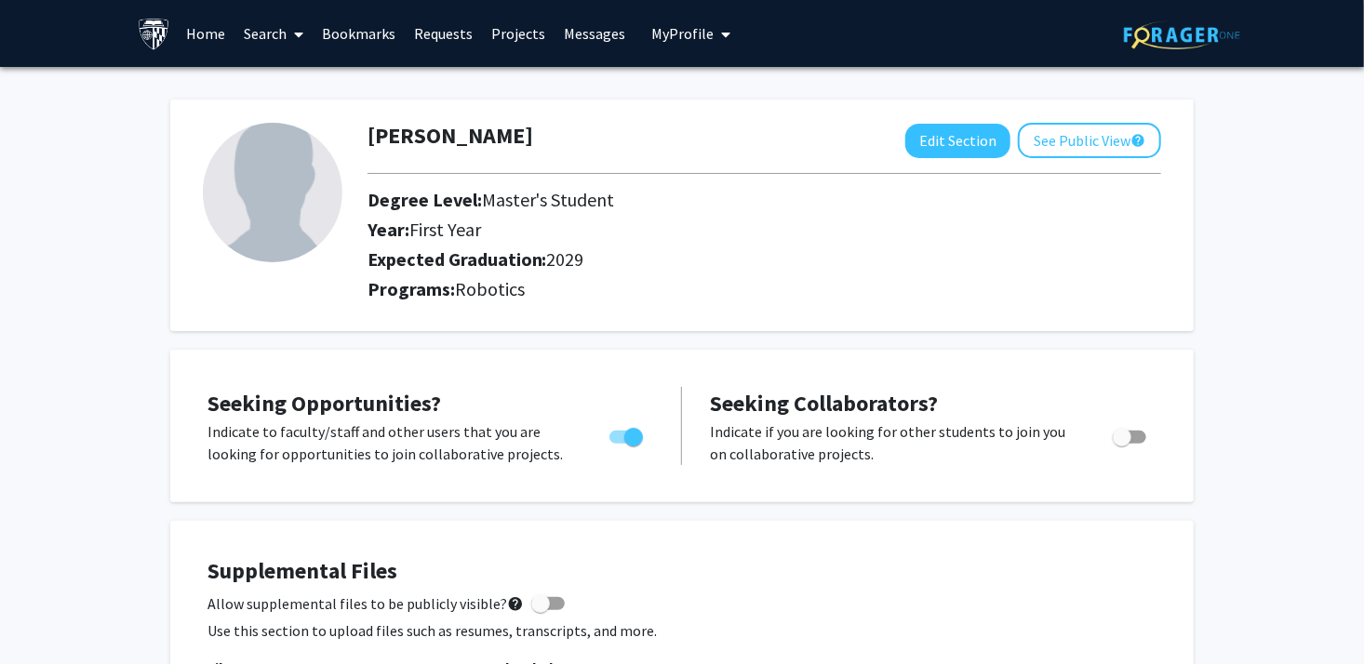
click at [218, 33] on link "Home" at bounding box center [207, 33] width 58 height 65
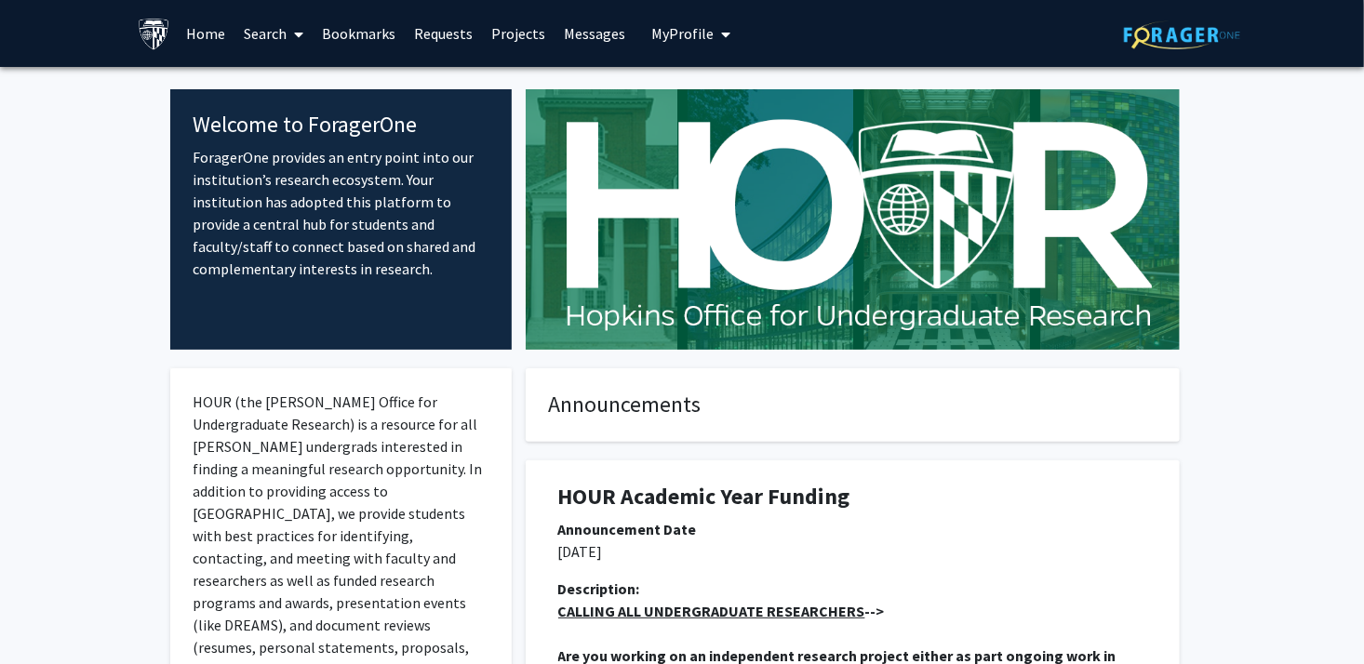
drag, startPoint x: 247, startPoint y: 154, endPoint x: 470, endPoint y: 301, distance: 267.4
click at [470, 301] on div "Welcome to ForagerOne ForagerOne provides an entry point into our institution’s…" at bounding box center [340, 219] width 341 height 261
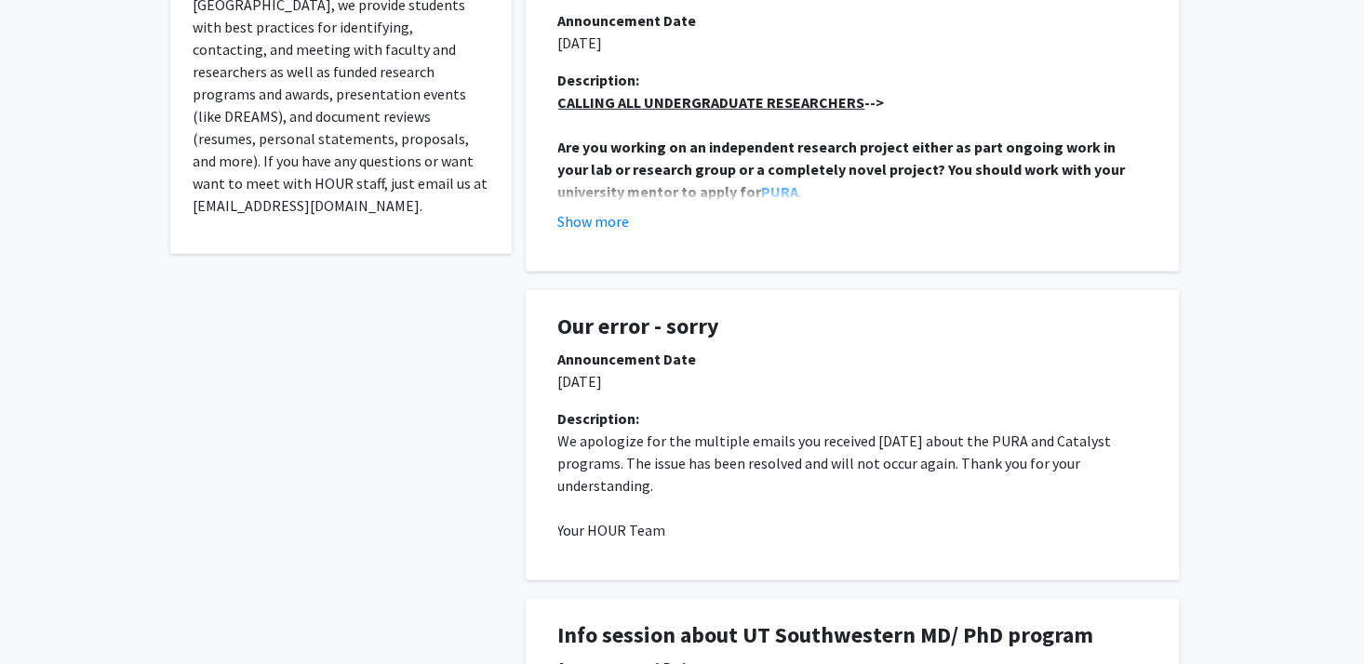
scroll to position [465, 0]
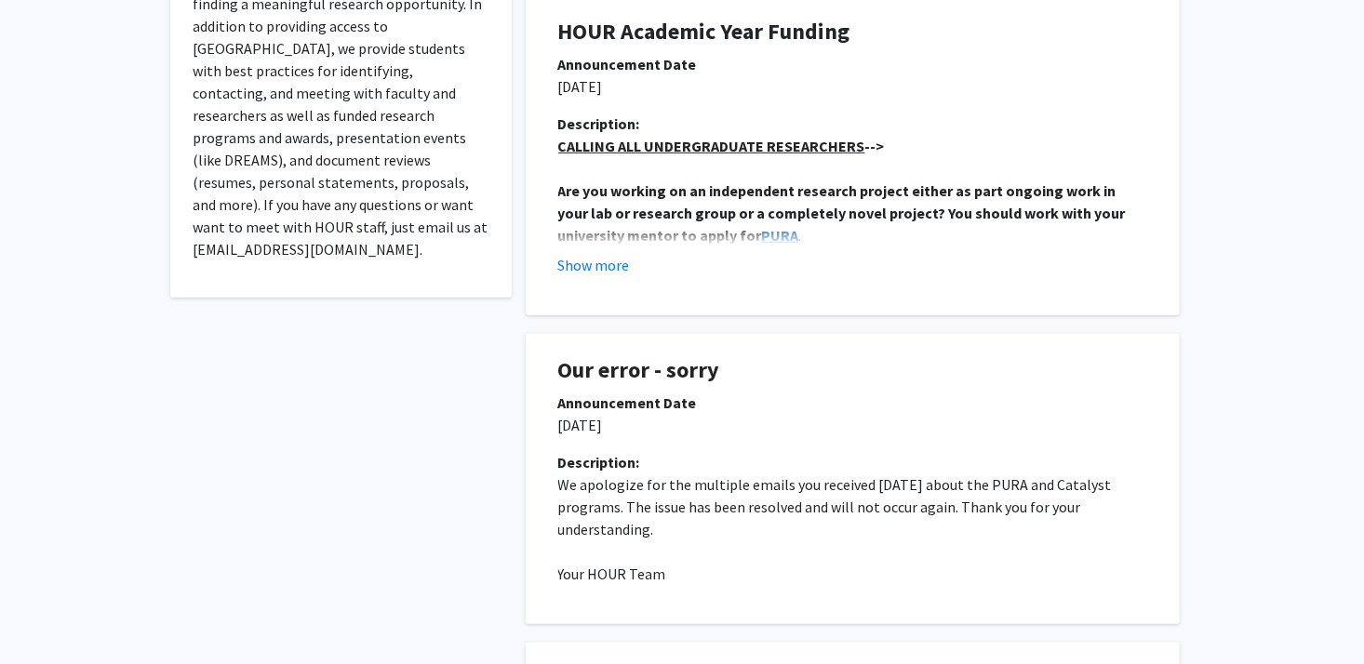
click at [762, 230] on strong "PURA" at bounding box center [780, 235] width 37 height 19
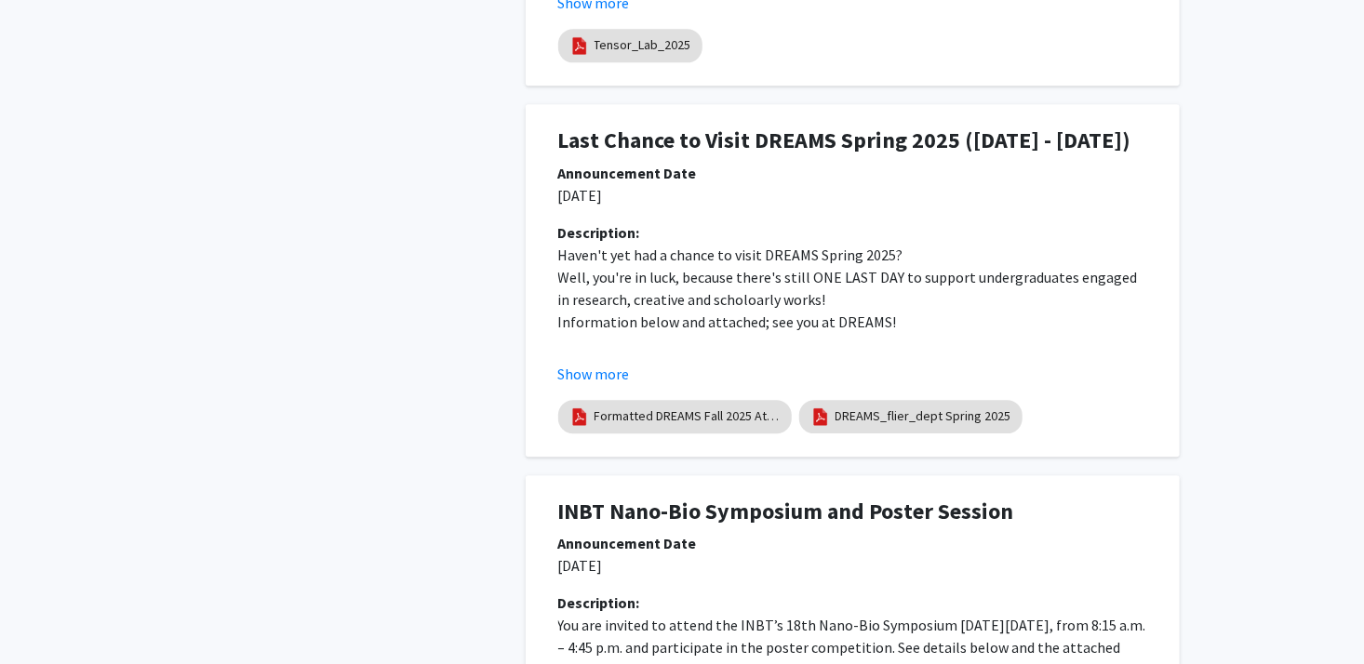
scroll to position [2140, 0]
